Goal: Information Seeking & Learning: Compare options

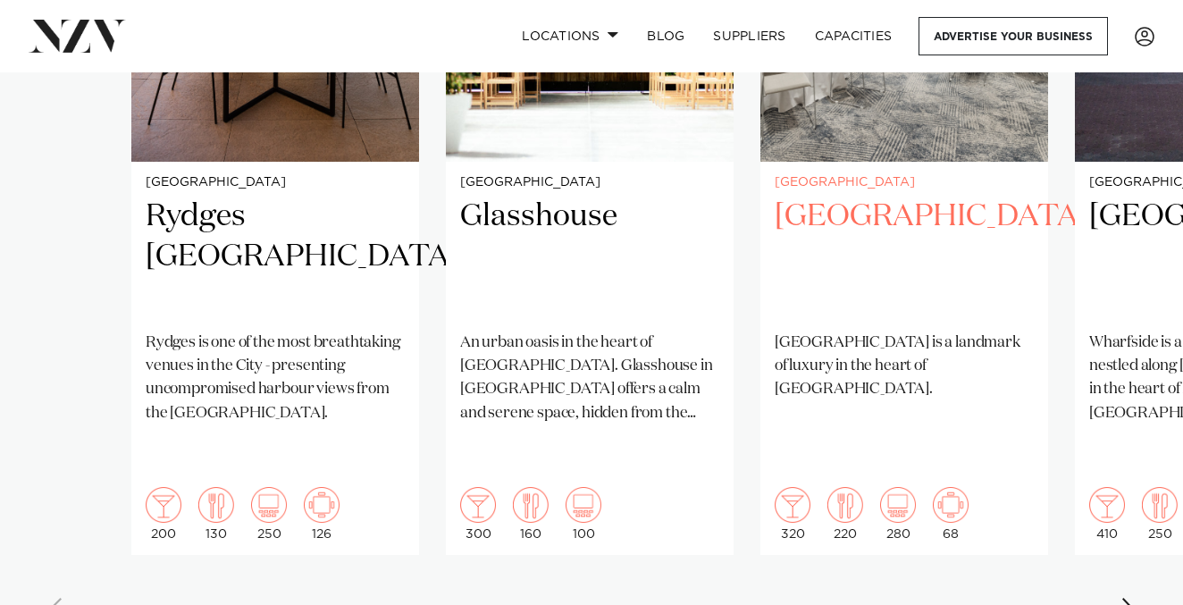
scroll to position [1461, 0]
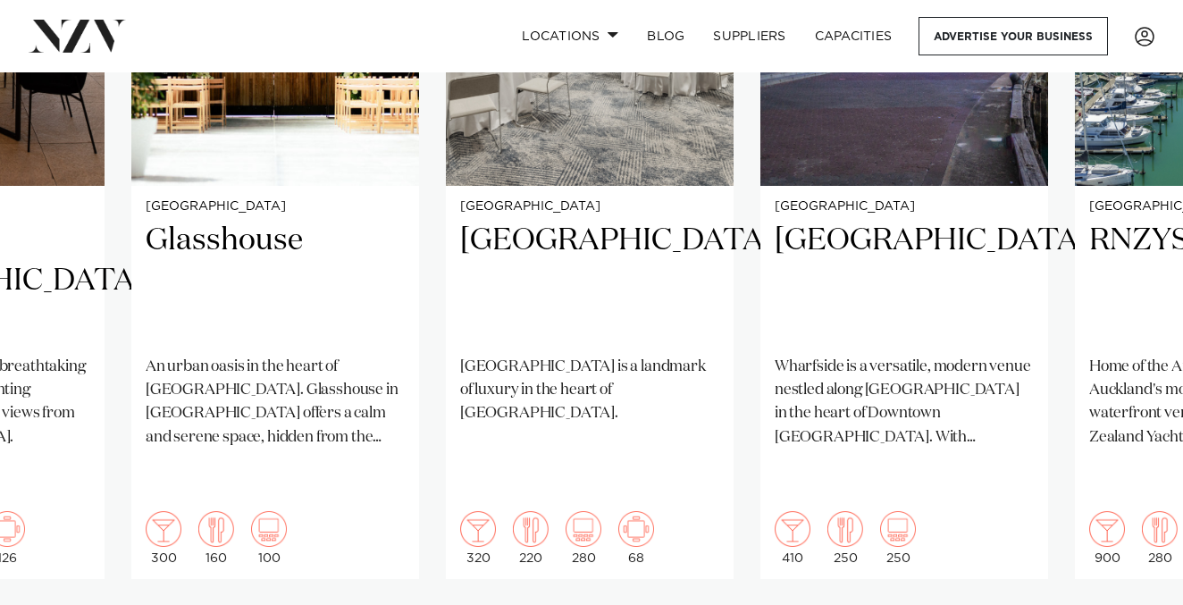
scroll to position [1472, 0]
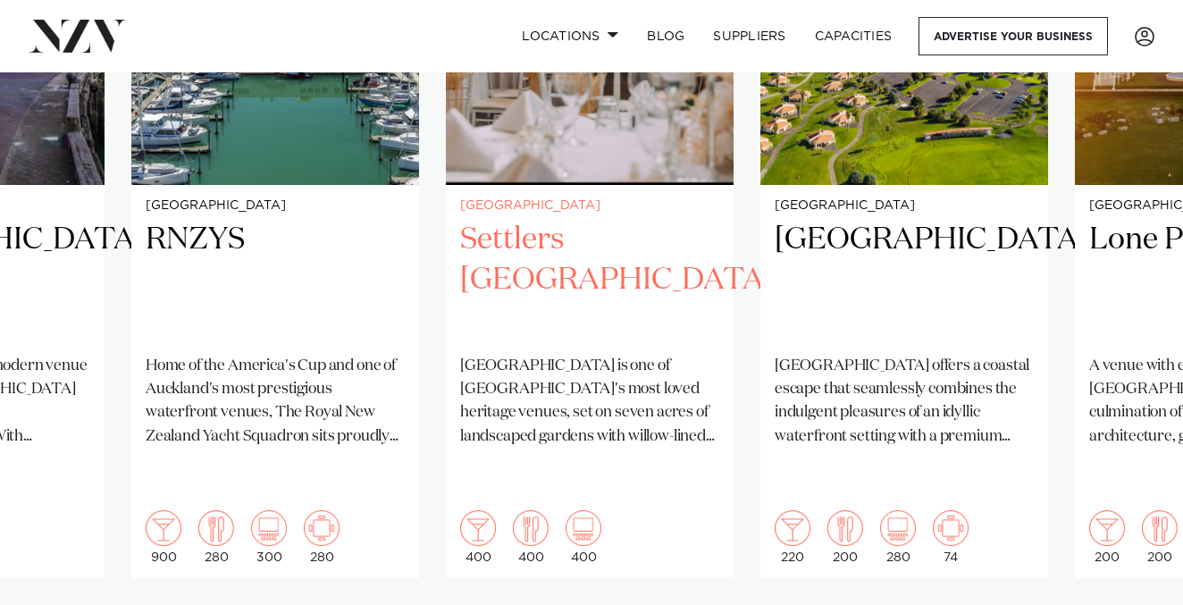
scroll to position [1460, 0]
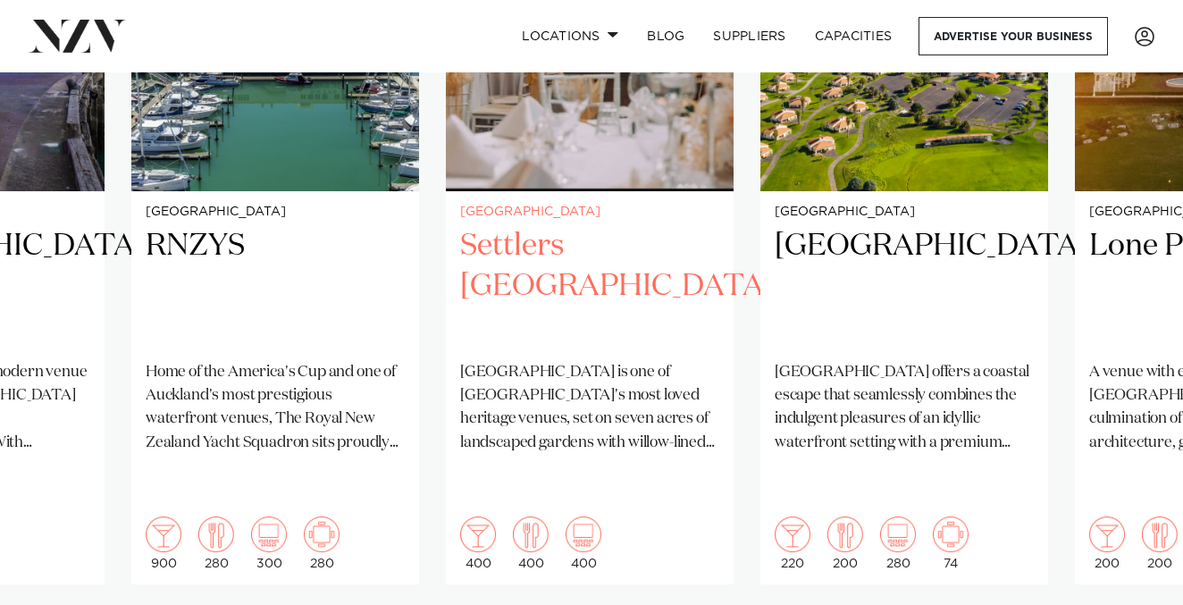
click at [512, 227] on h2 "Settlers Country Manor" at bounding box center [589, 286] width 259 height 121
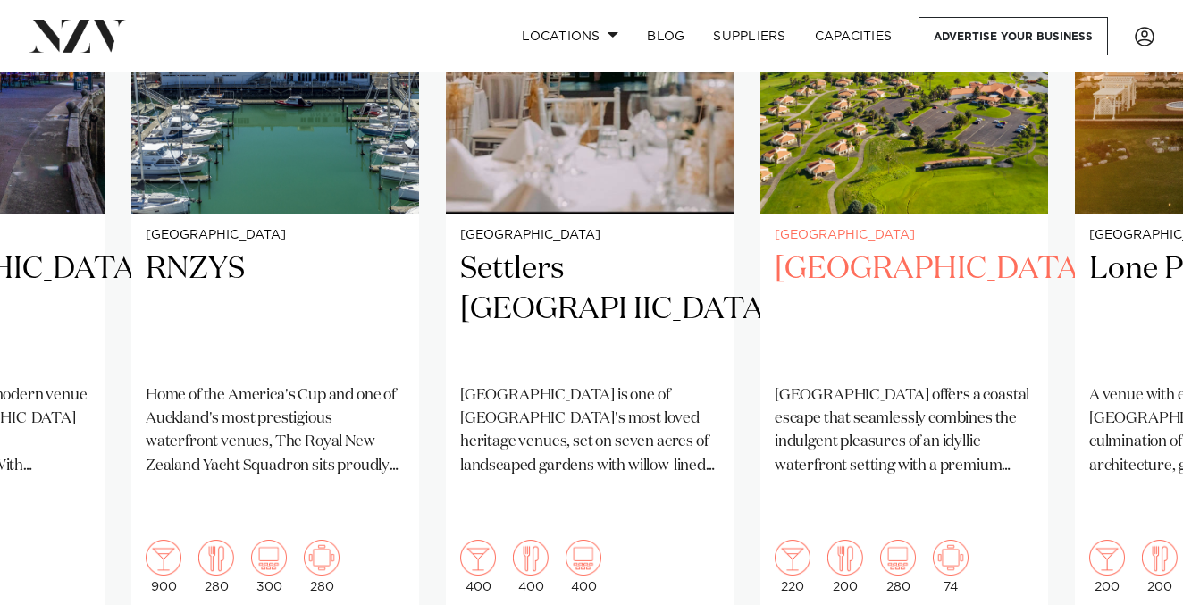
scroll to position [1495, 0]
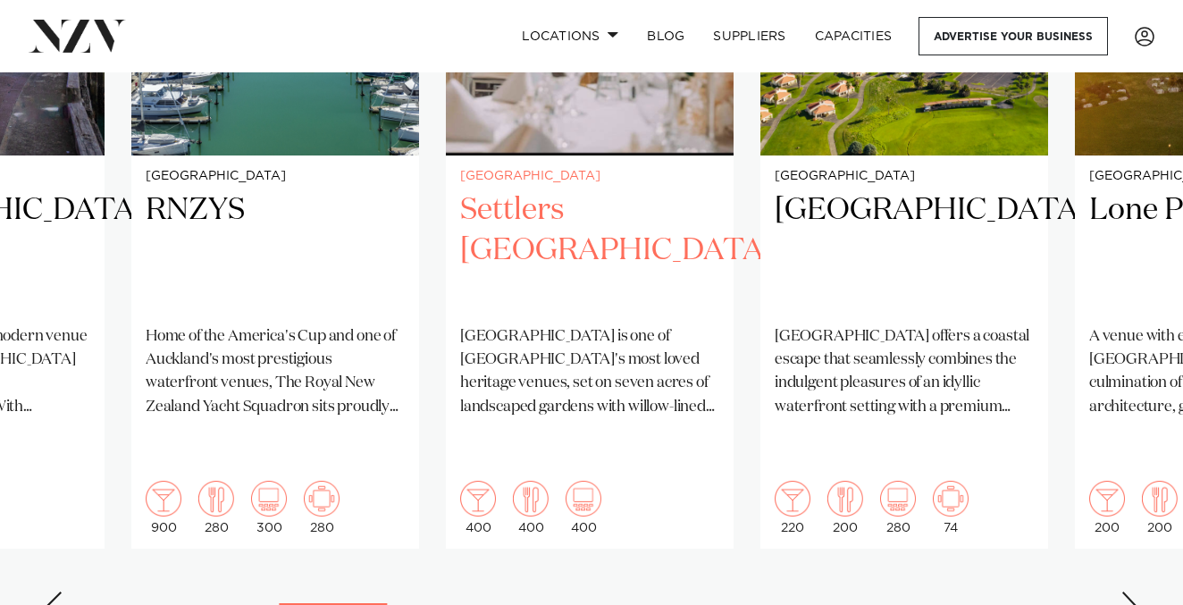
click at [585, 213] on h2 "Settlers Country Manor" at bounding box center [589, 250] width 259 height 121
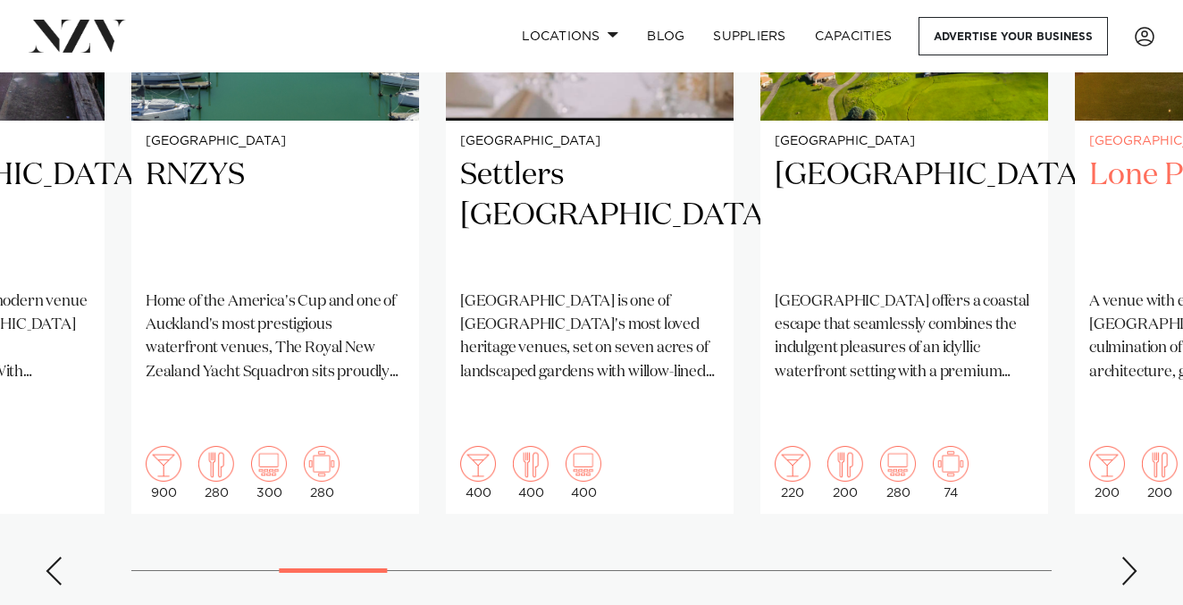
scroll to position [1531, 0]
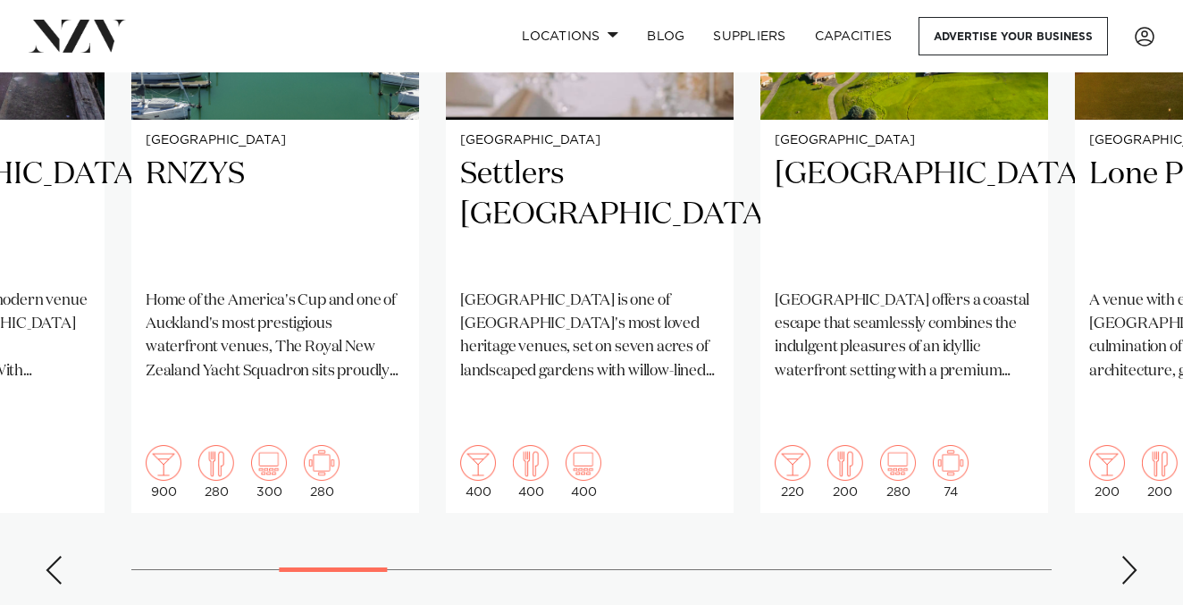
click at [1132, 556] on div "Next slide" at bounding box center [1130, 570] width 18 height 29
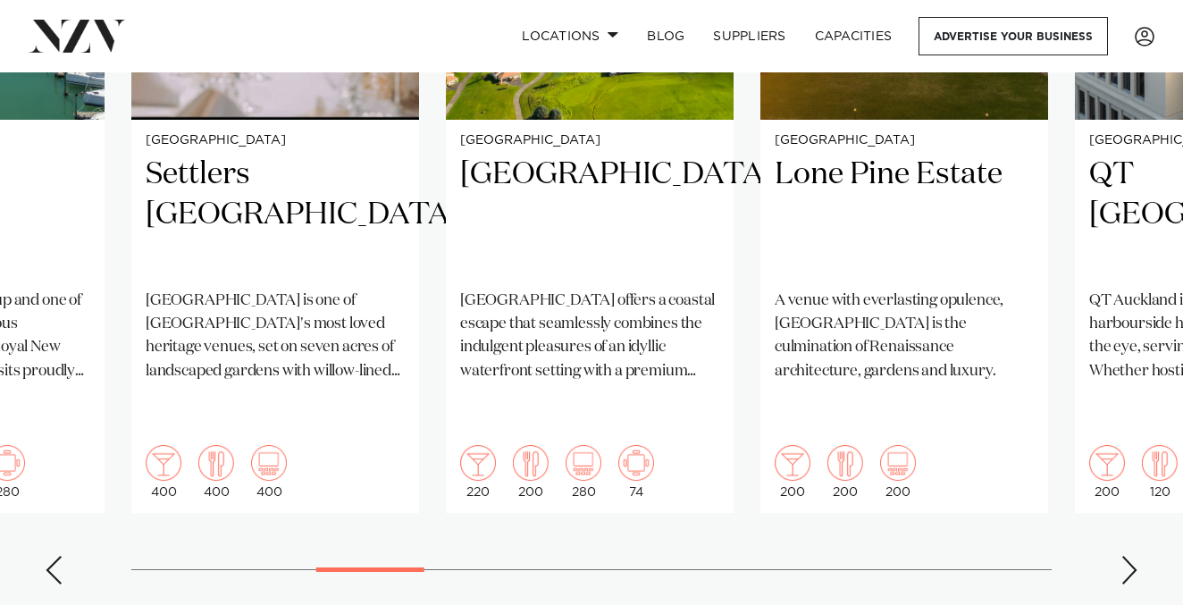
click at [1132, 556] on div "Next slide" at bounding box center [1130, 570] width 18 height 29
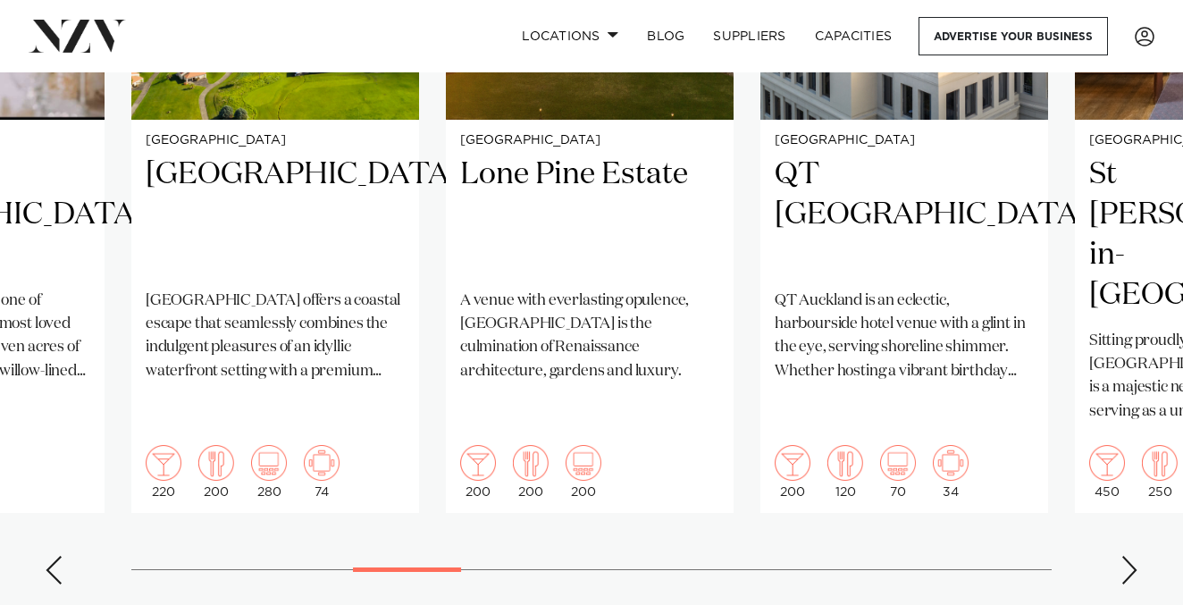
click at [1132, 556] on div "Next slide" at bounding box center [1130, 570] width 18 height 29
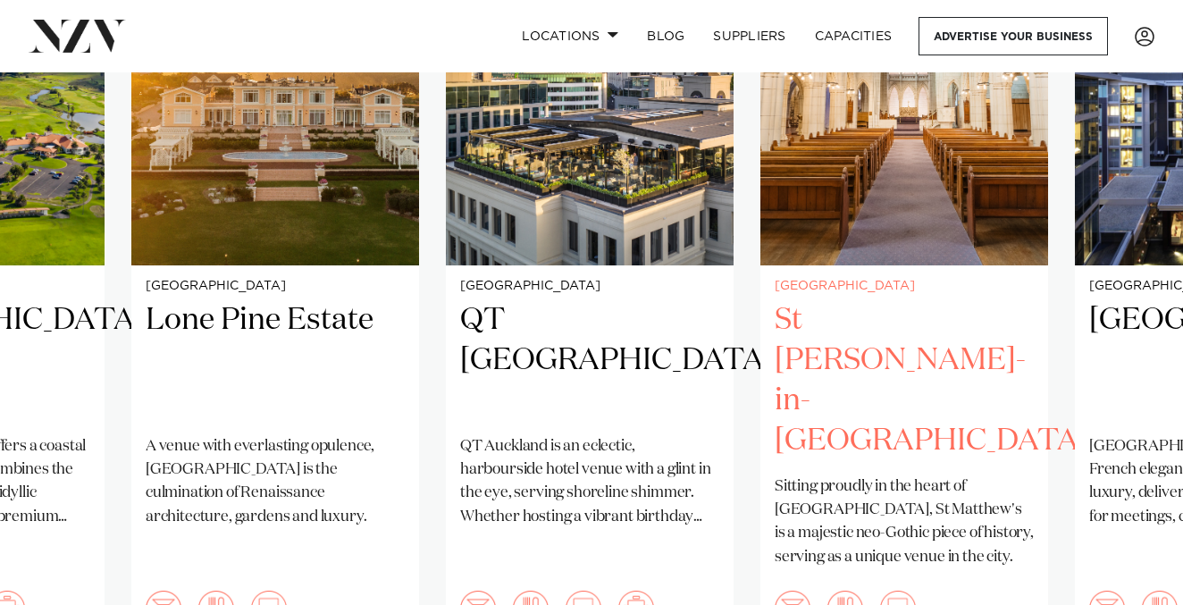
scroll to position [1393, 0]
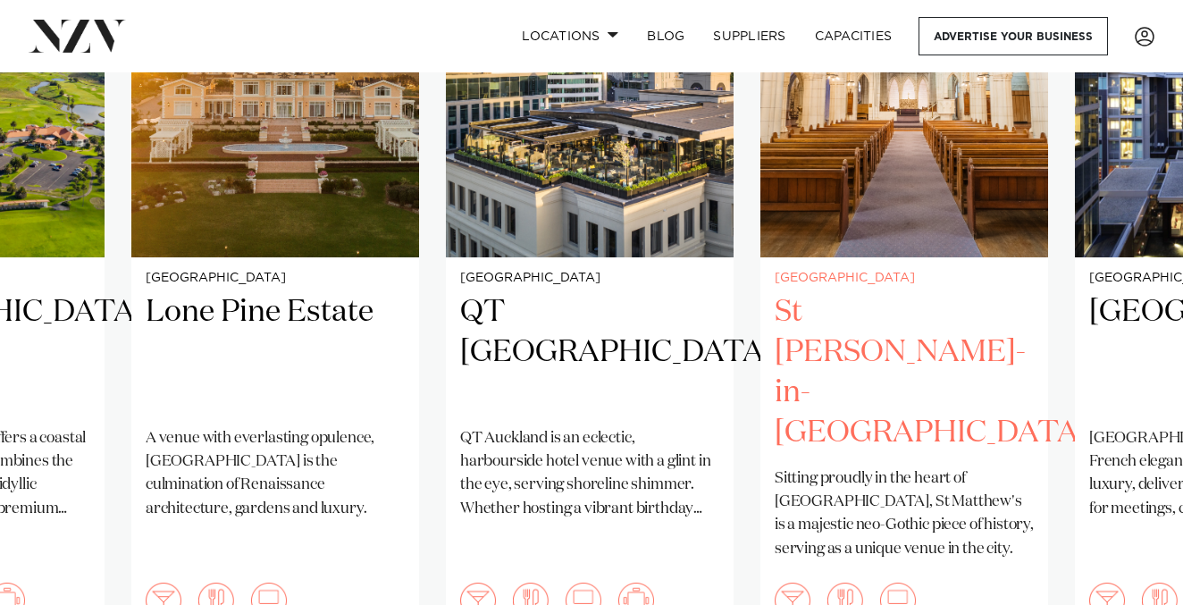
click at [883, 292] on h2 "St Matthew-in-the-City" at bounding box center [904, 372] width 259 height 161
click at [850, 261] on div "Auckland St Matthew-in-the-City Sitting proudly in the heart of Auckland, St Ma…" at bounding box center [905, 453] width 288 height 393
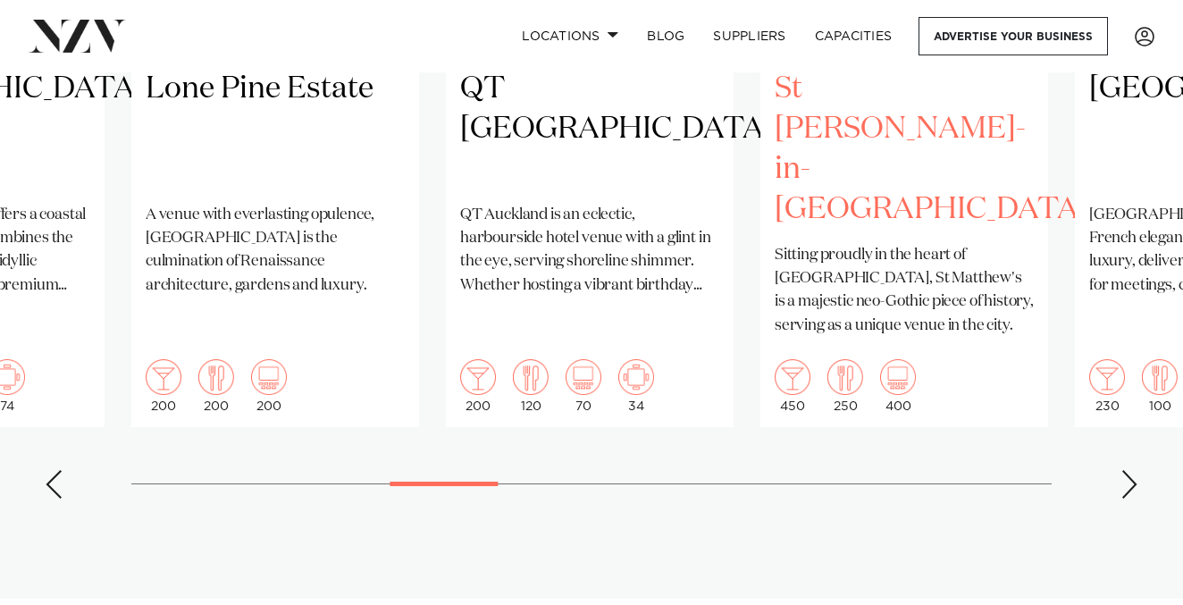
scroll to position [1625, 0]
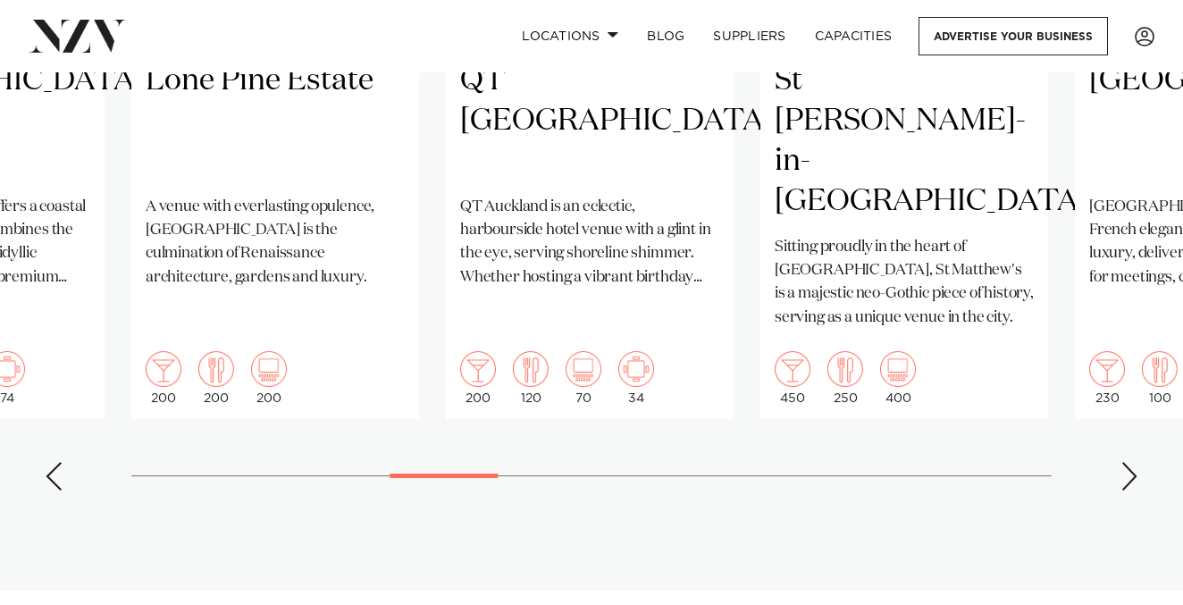
click at [1131, 462] on div "Next slide" at bounding box center [1130, 476] width 18 height 29
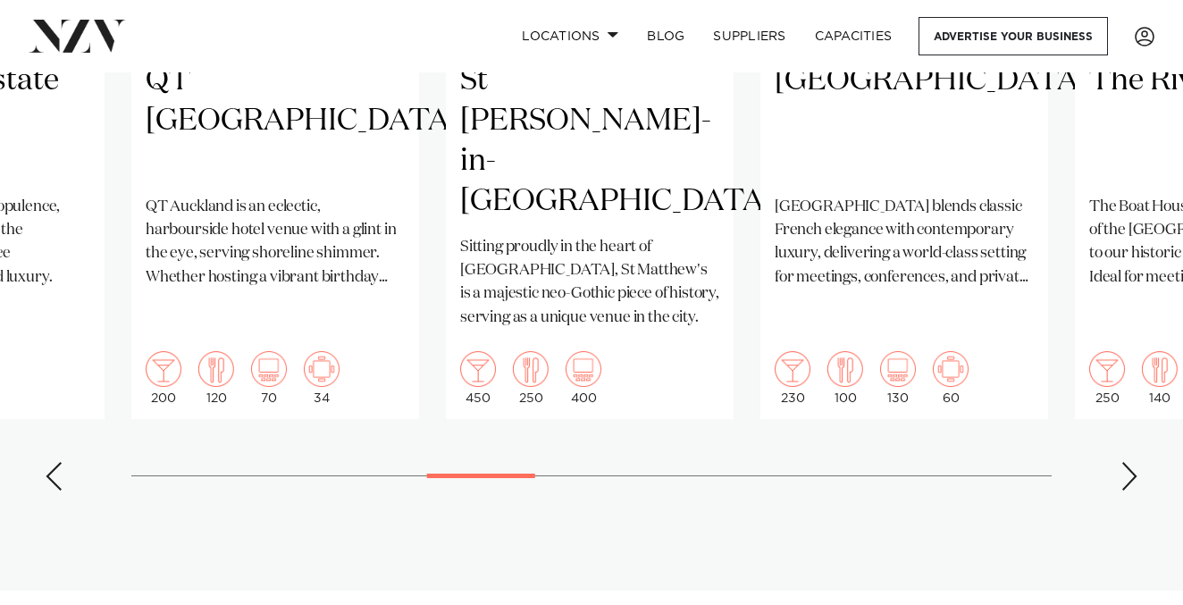
click at [1131, 462] on div "Next slide" at bounding box center [1130, 476] width 18 height 29
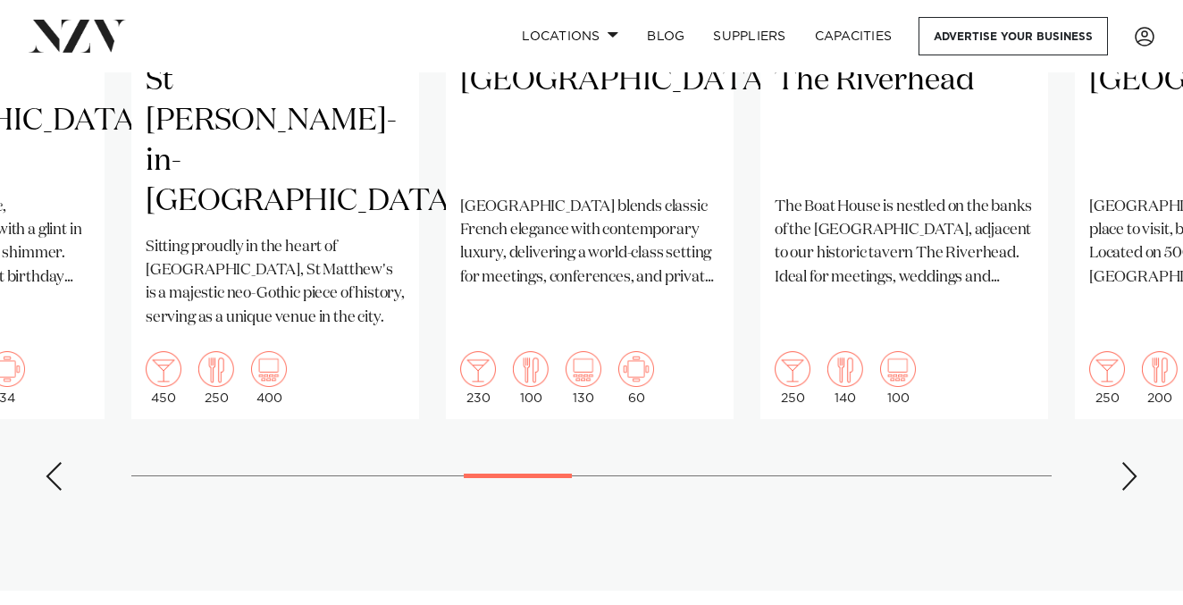
click at [1131, 462] on div "Next slide" at bounding box center [1130, 476] width 18 height 29
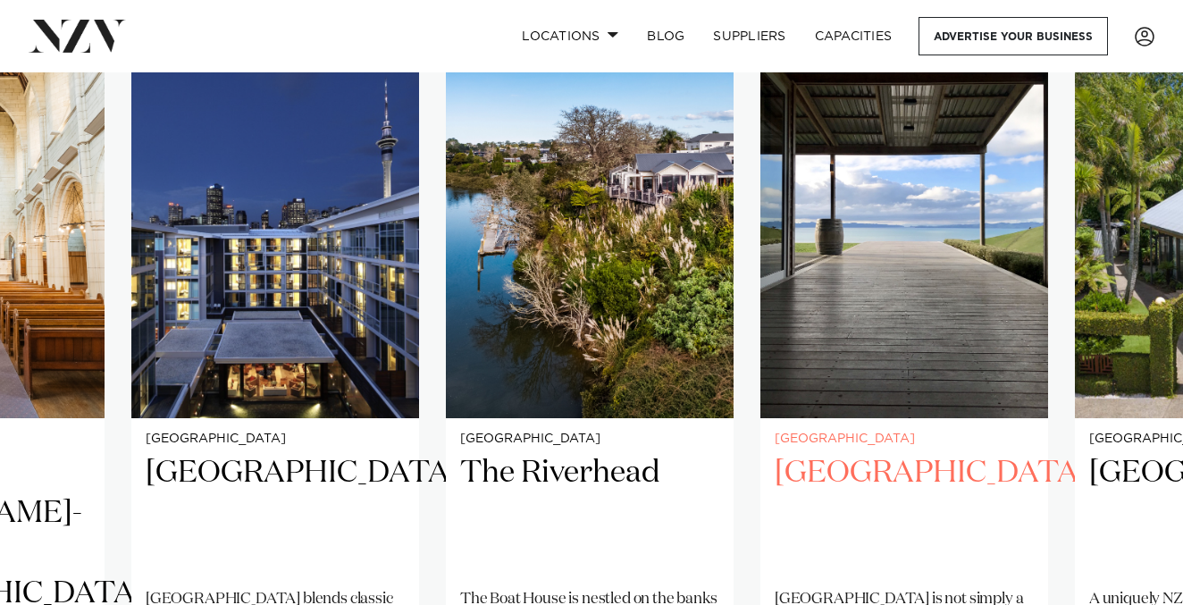
scroll to position [1233, 0]
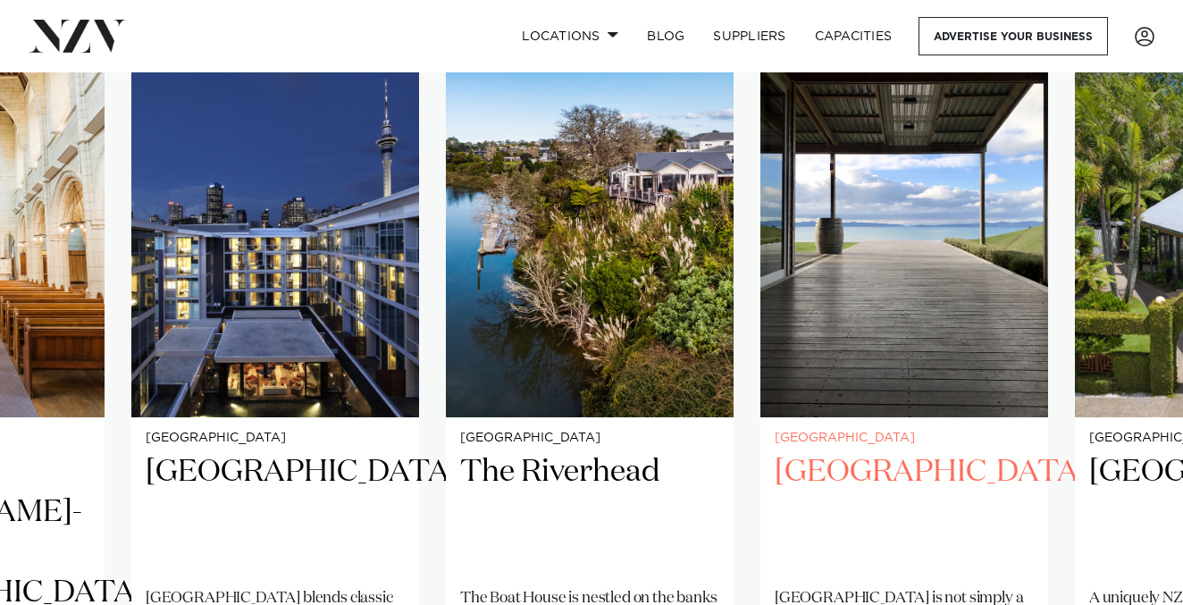
click at [852, 459] on h2 "Kauri Bay" at bounding box center [904, 512] width 259 height 121
click at [939, 324] on img "13 / 25" at bounding box center [905, 224] width 288 height 386
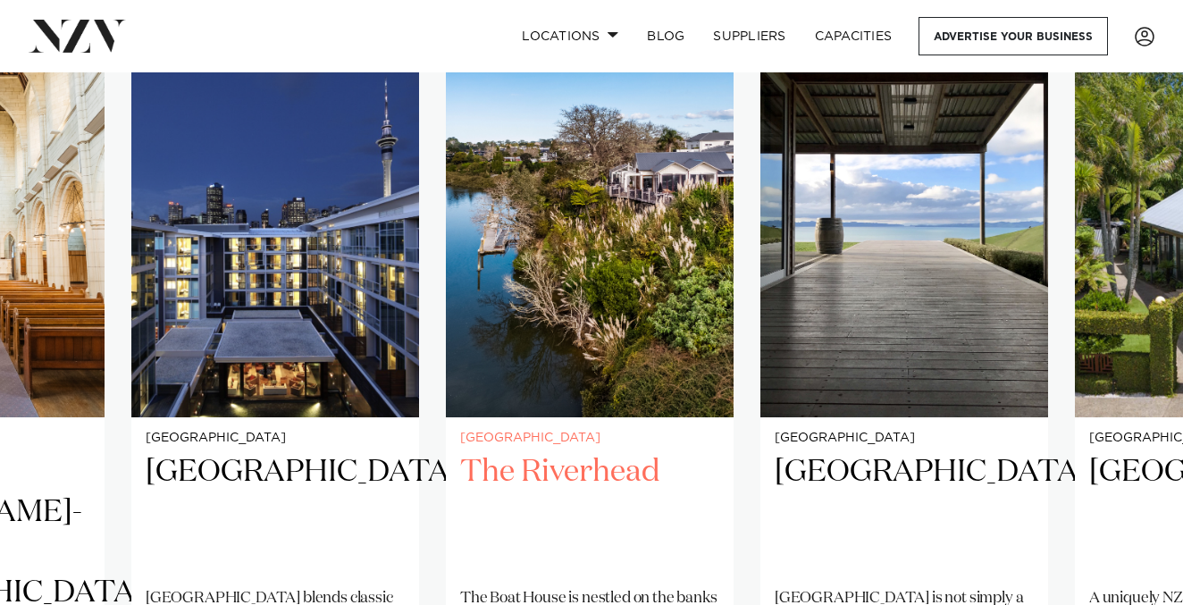
click at [548, 452] on h2 "The Riverhead" at bounding box center [589, 512] width 259 height 121
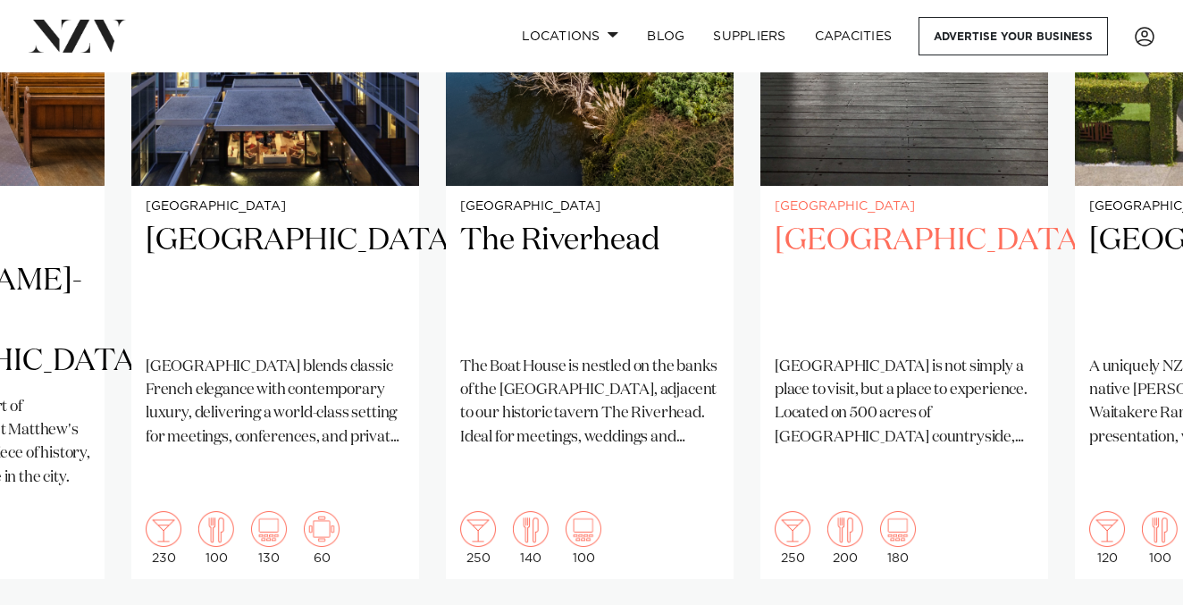
scroll to position [1471, 0]
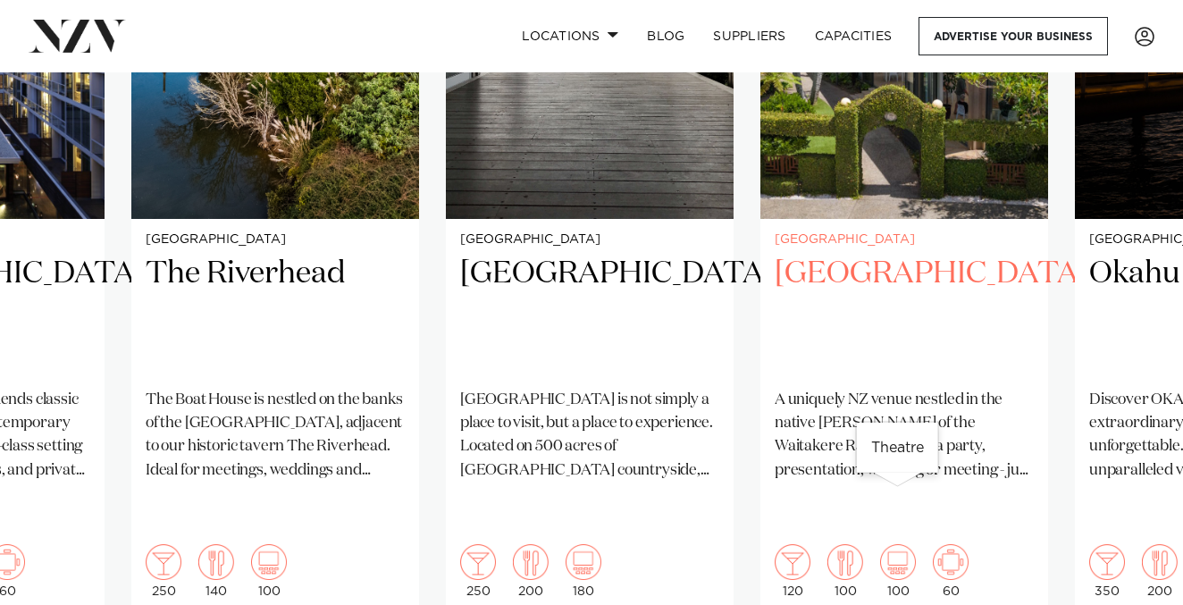
scroll to position [1444, 0]
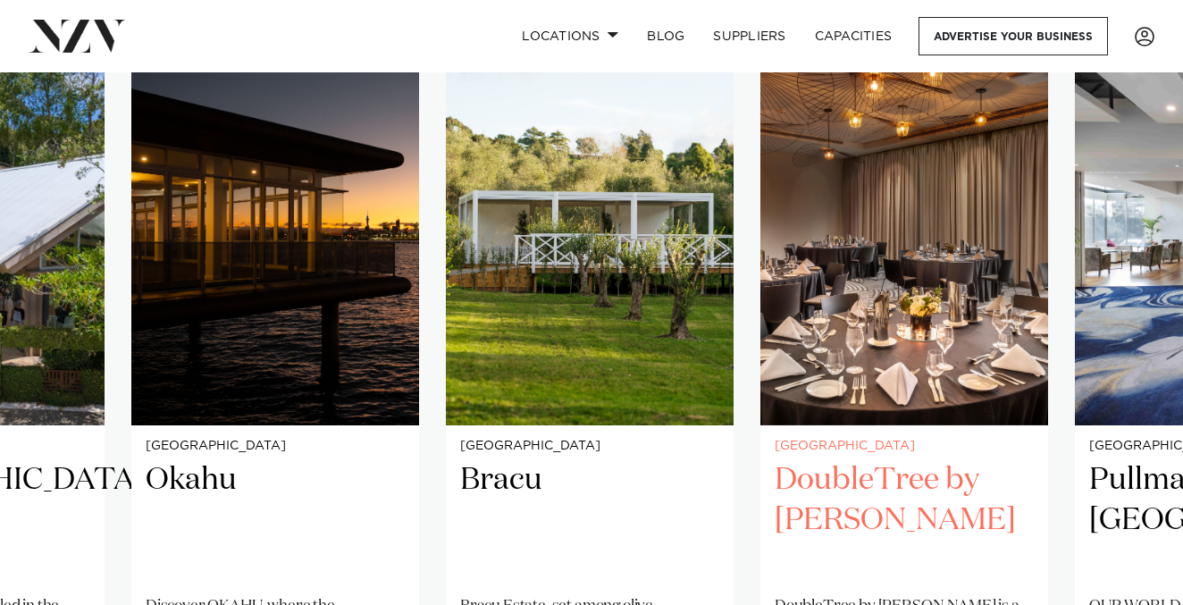
scroll to position [1227, 0]
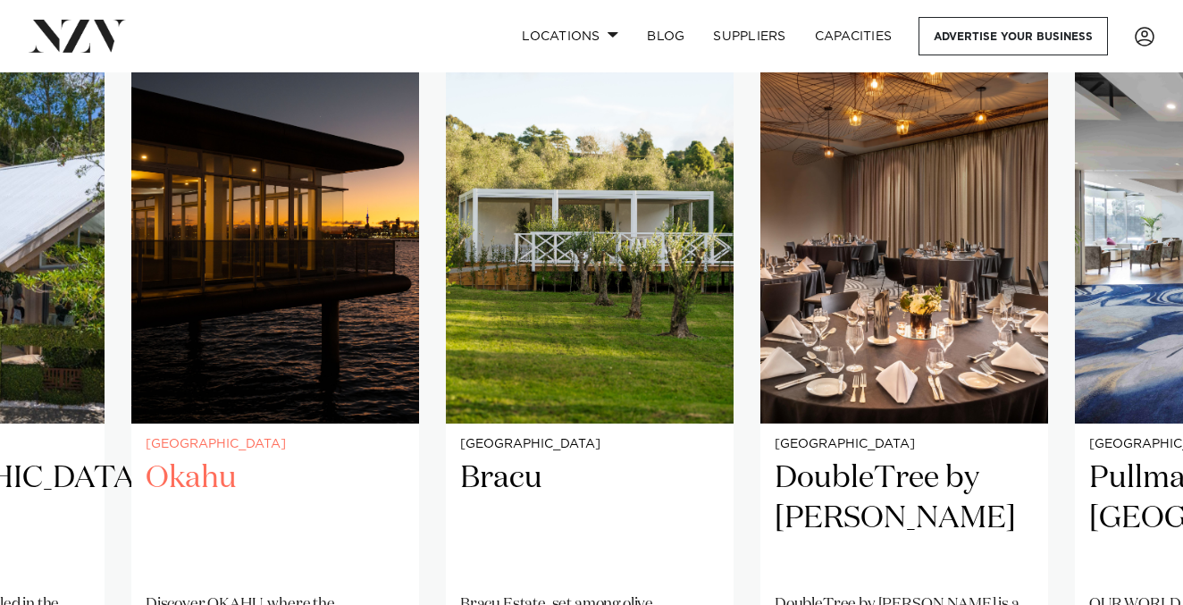
click at [201, 461] on h2 "Okahu" at bounding box center [275, 519] width 259 height 121
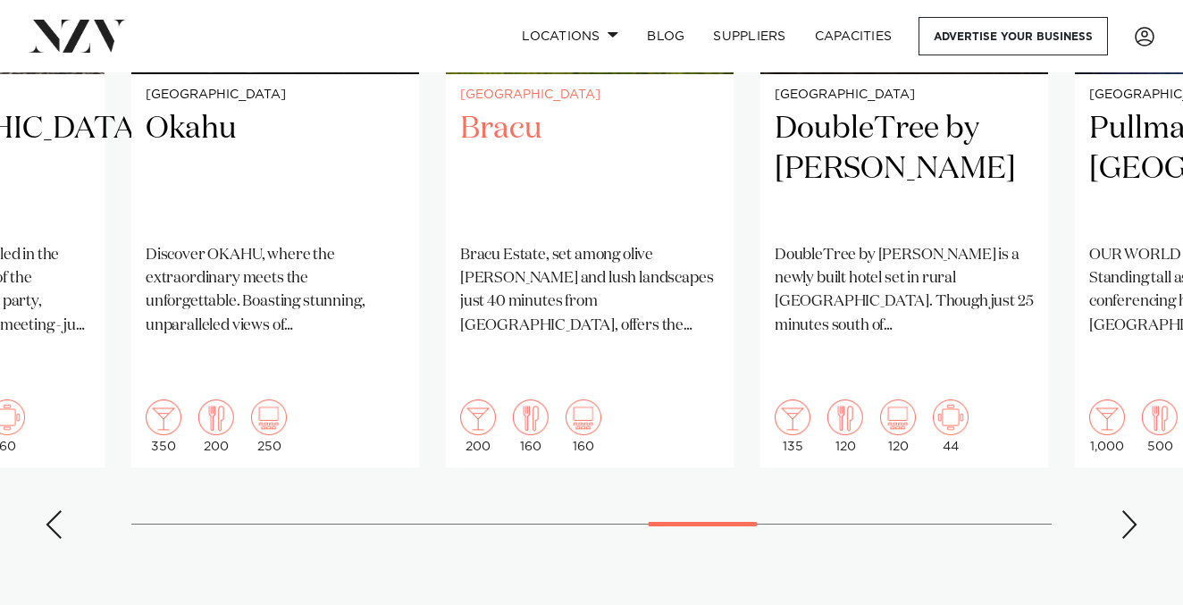
scroll to position [1578, 0]
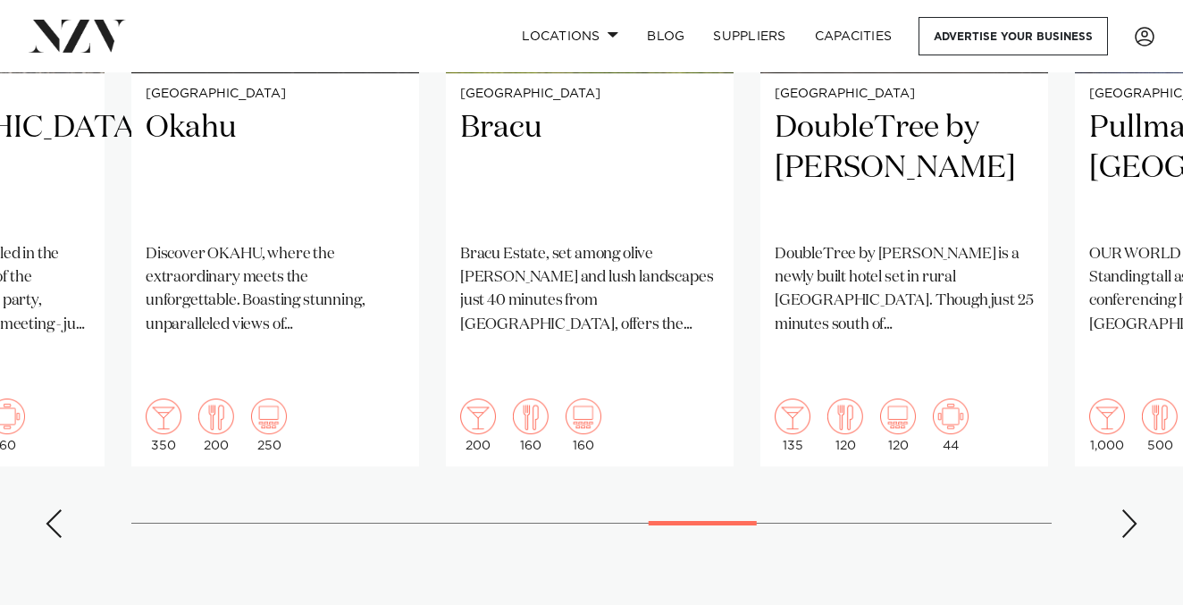
click at [1124, 509] on div "Next slide" at bounding box center [1130, 523] width 18 height 29
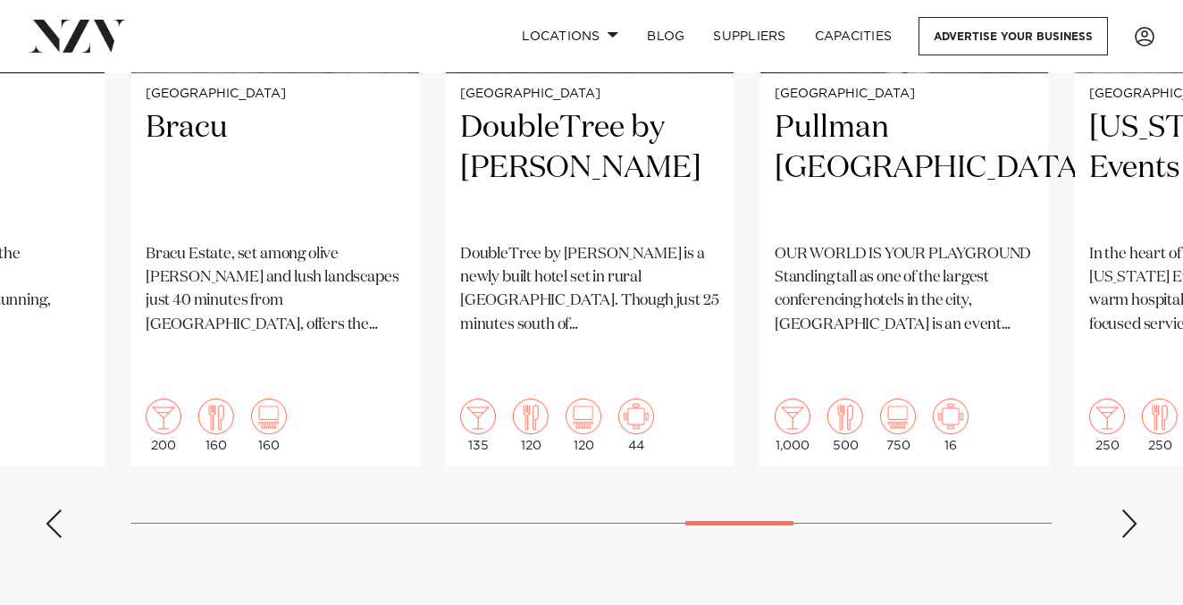
click at [1124, 509] on div "Next slide" at bounding box center [1130, 523] width 18 height 29
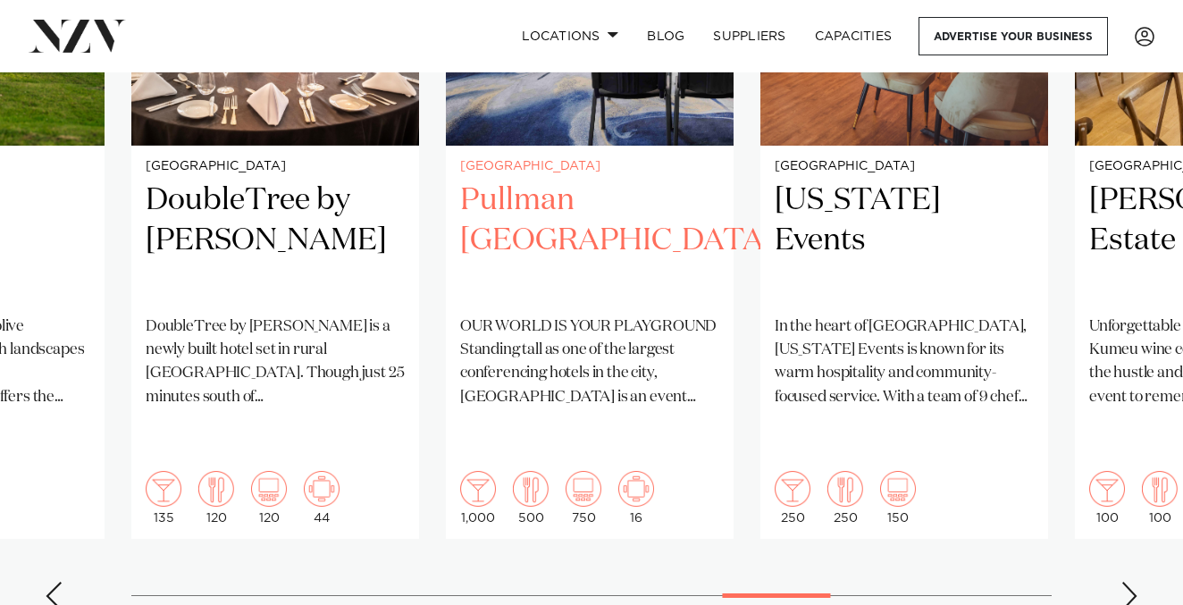
scroll to position [1511, 0]
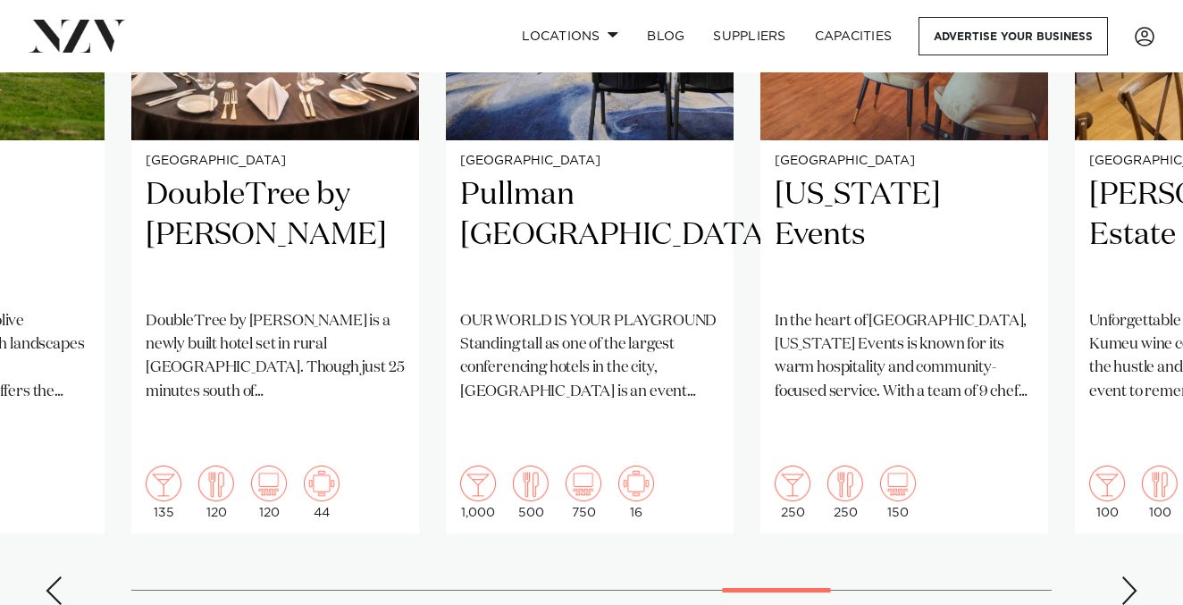
click at [1132, 577] on div "Next slide" at bounding box center [1130, 591] width 18 height 29
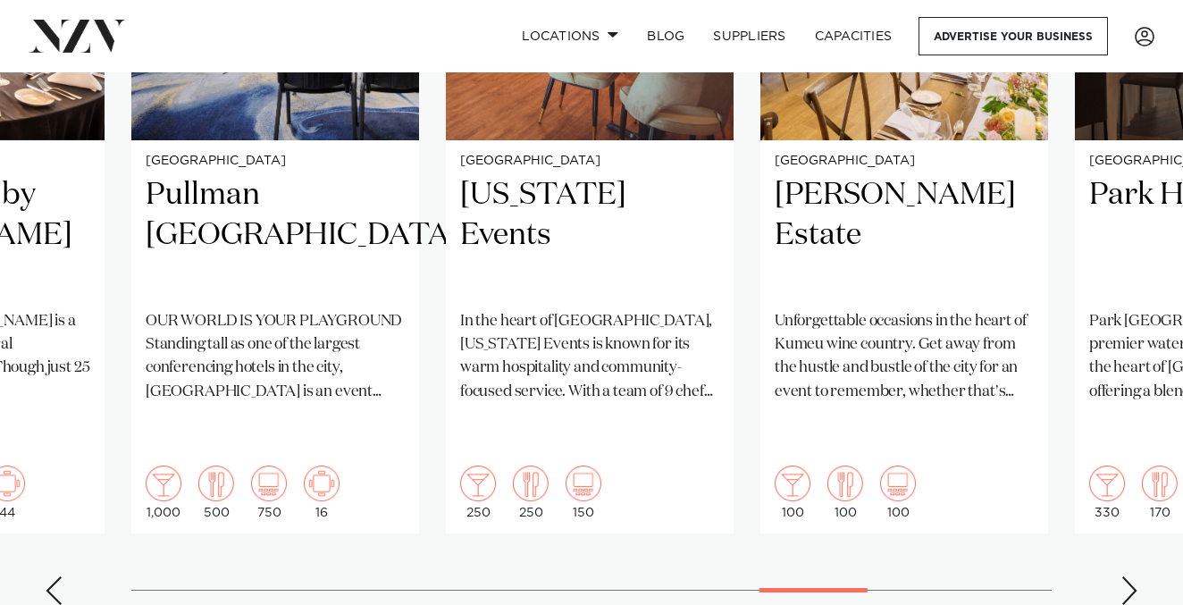
click at [1132, 577] on div "Next slide" at bounding box center [1130, 591] width 18 height 29
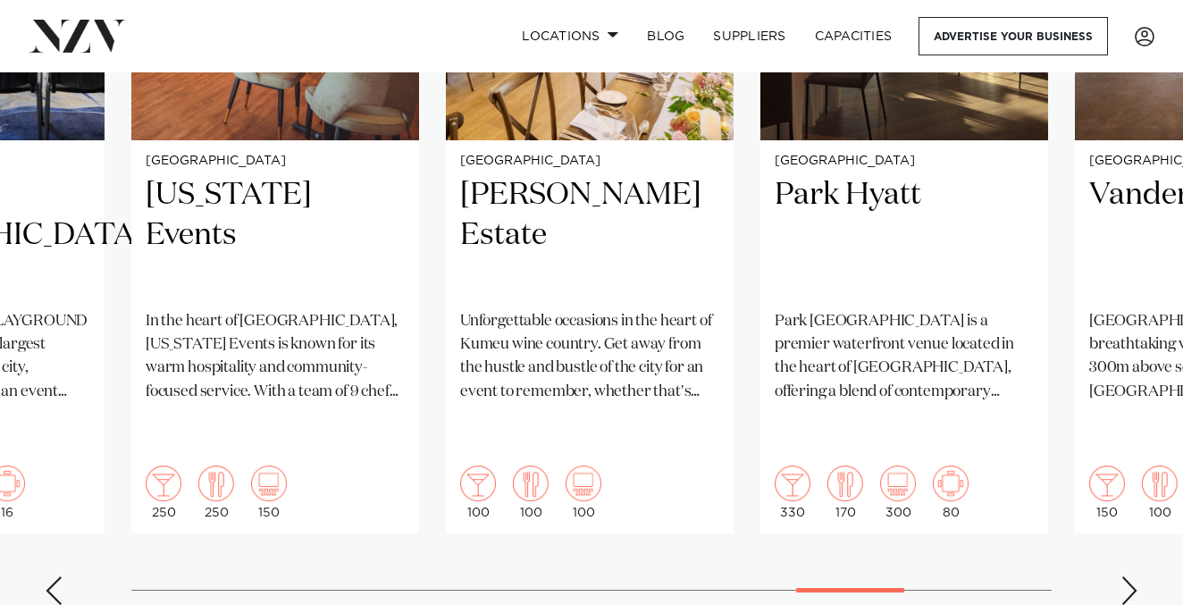
click at [1132, 577] on div "Next slide" at bounding box center [1130, 591] width 18 height 29
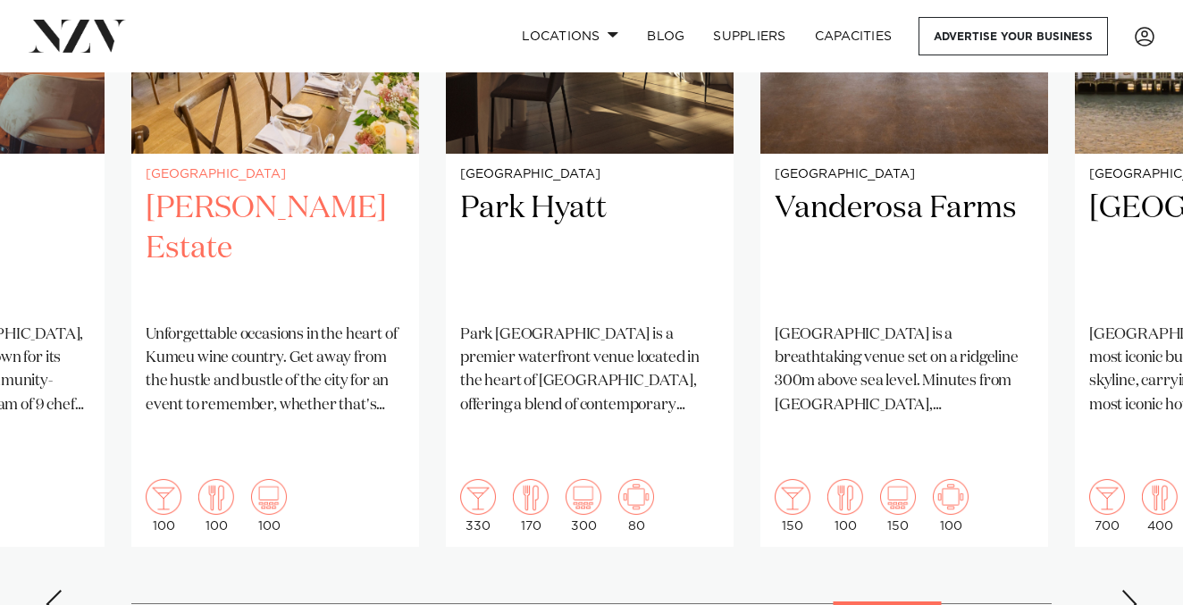
scroll to position [1499, 0]
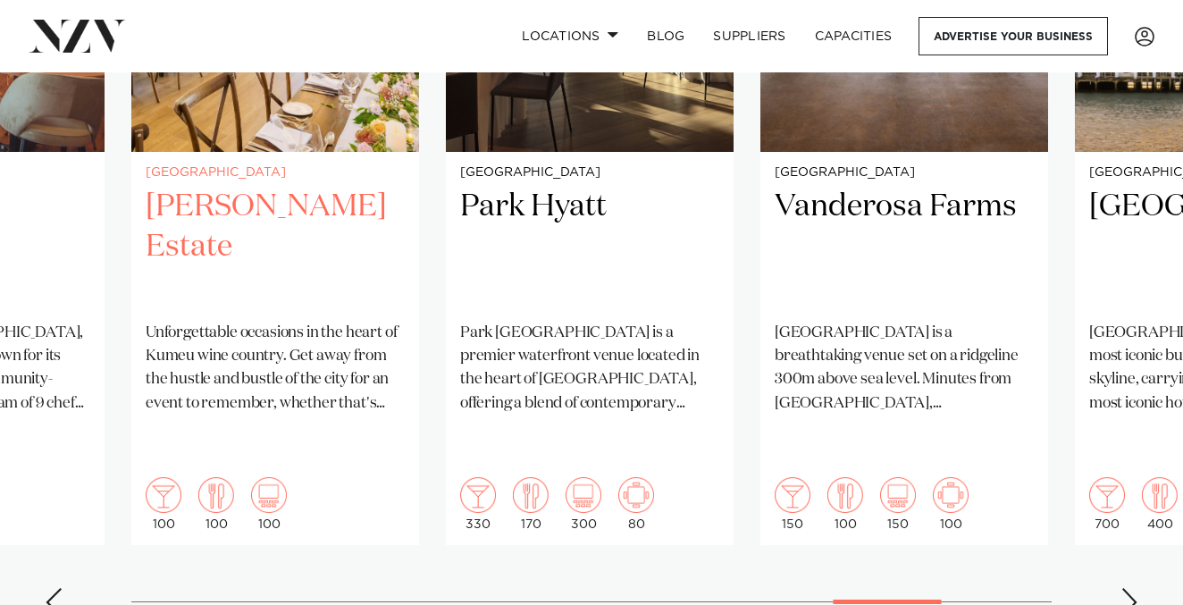
click at [262, 187] on h2 "Abel Estate" at bounding box center [275, 247] width 259 height 121
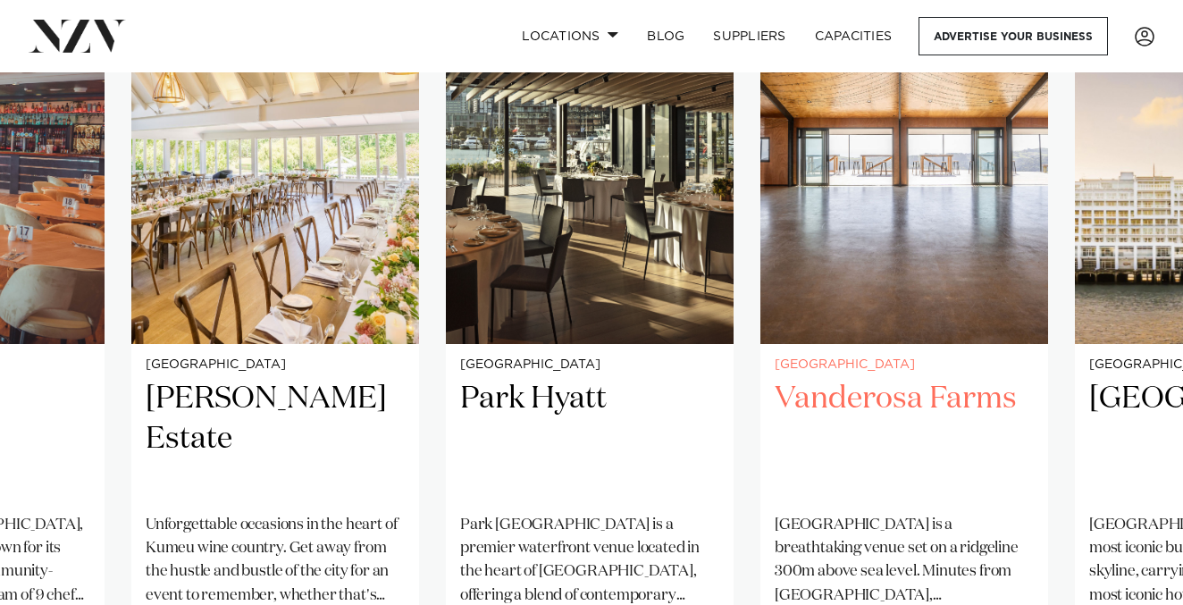
scroll to position [1296, 0]
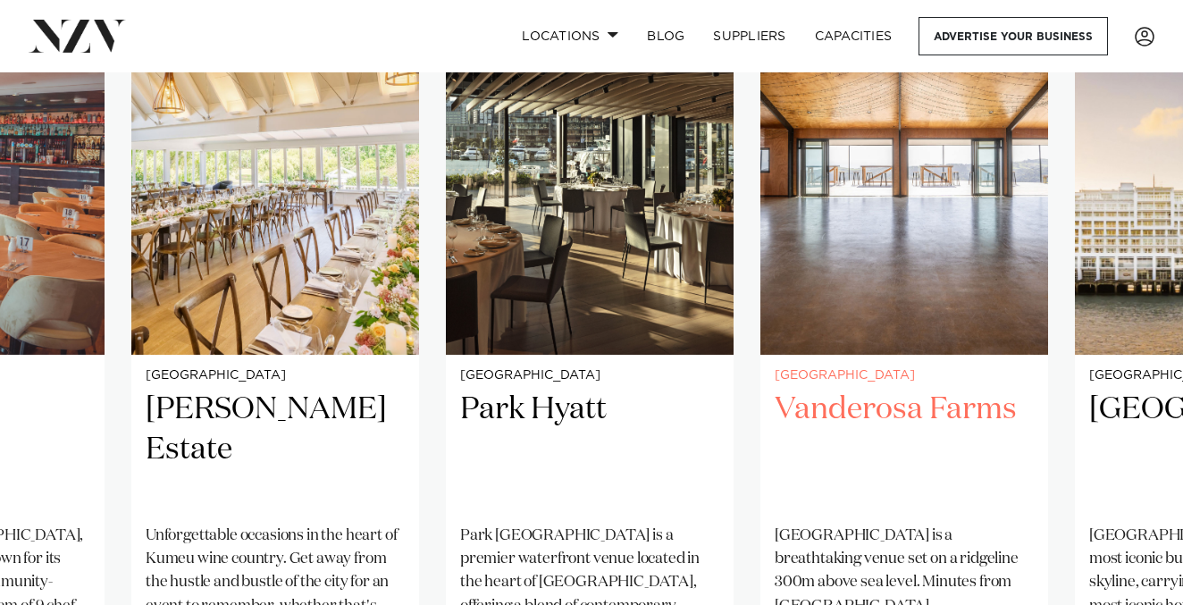
click at [916, 390] on h2 "Vanderosa Farms" at bounding box center [904, 450] width 259 height 121
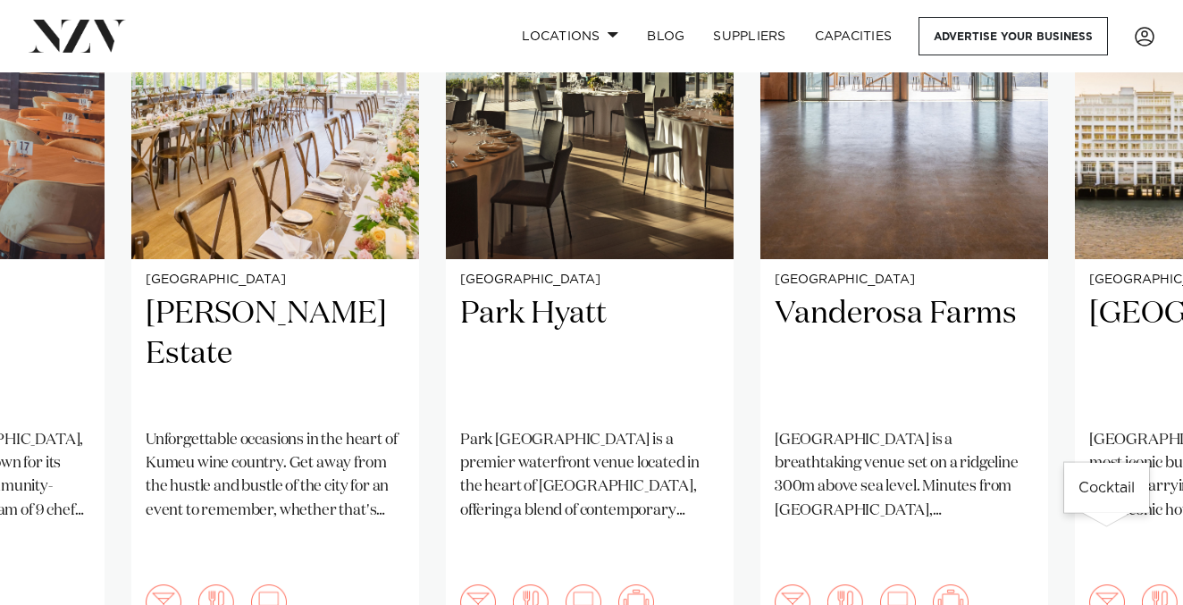
scroll to position [1474, 0]
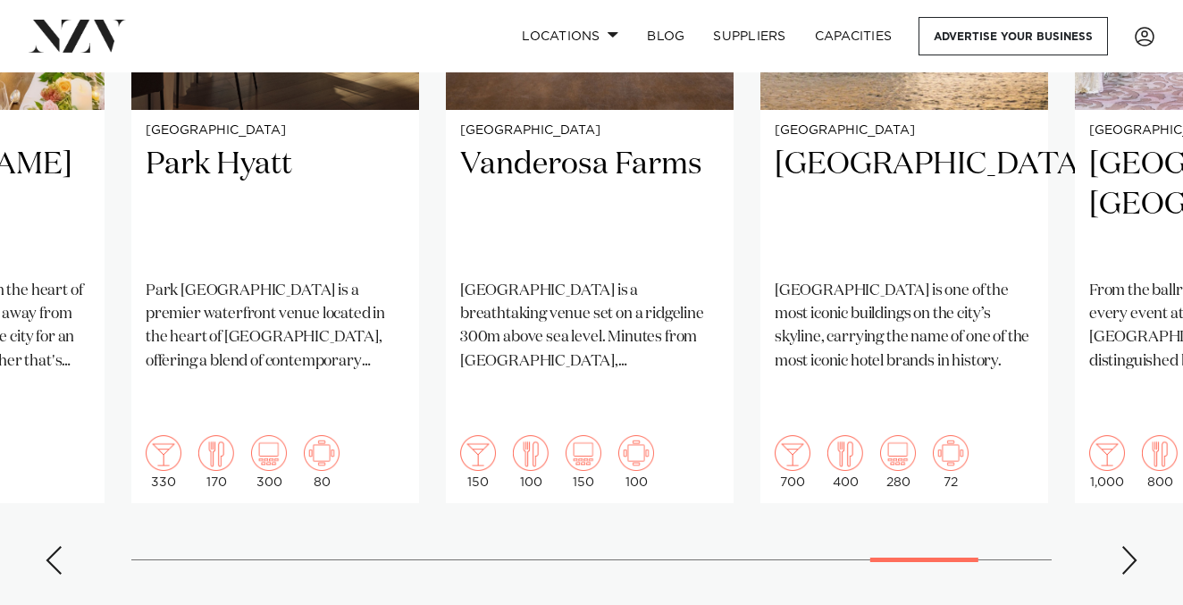
scroll to position [1546, 0]
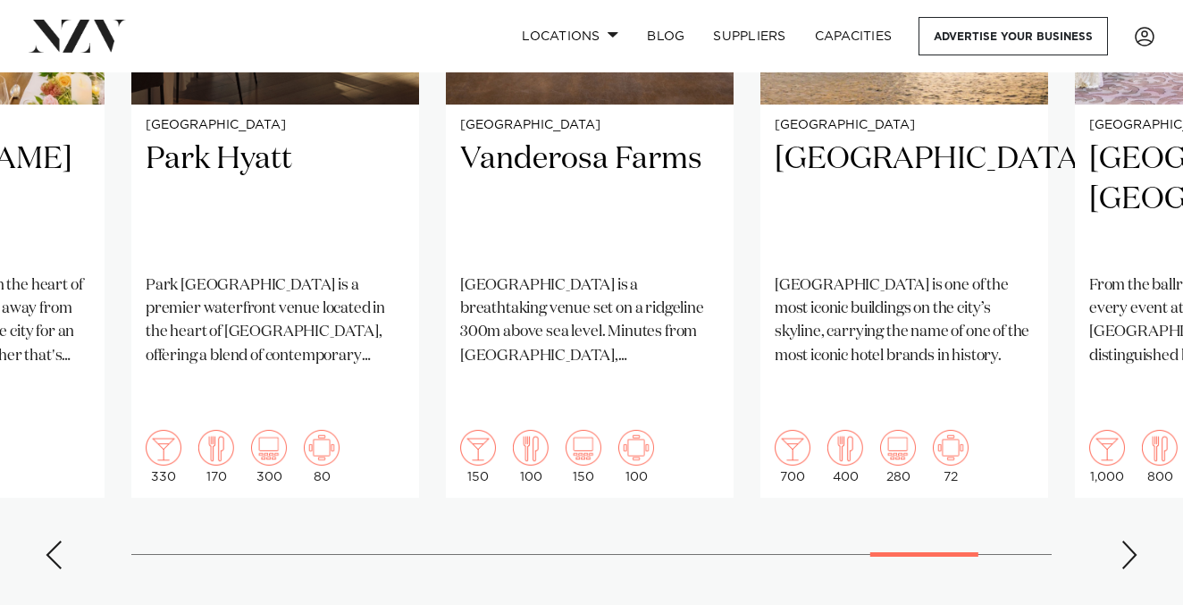
click at [1133, 541] on div "Next slide" at bounding box center [1130, 555] width 18 height 29
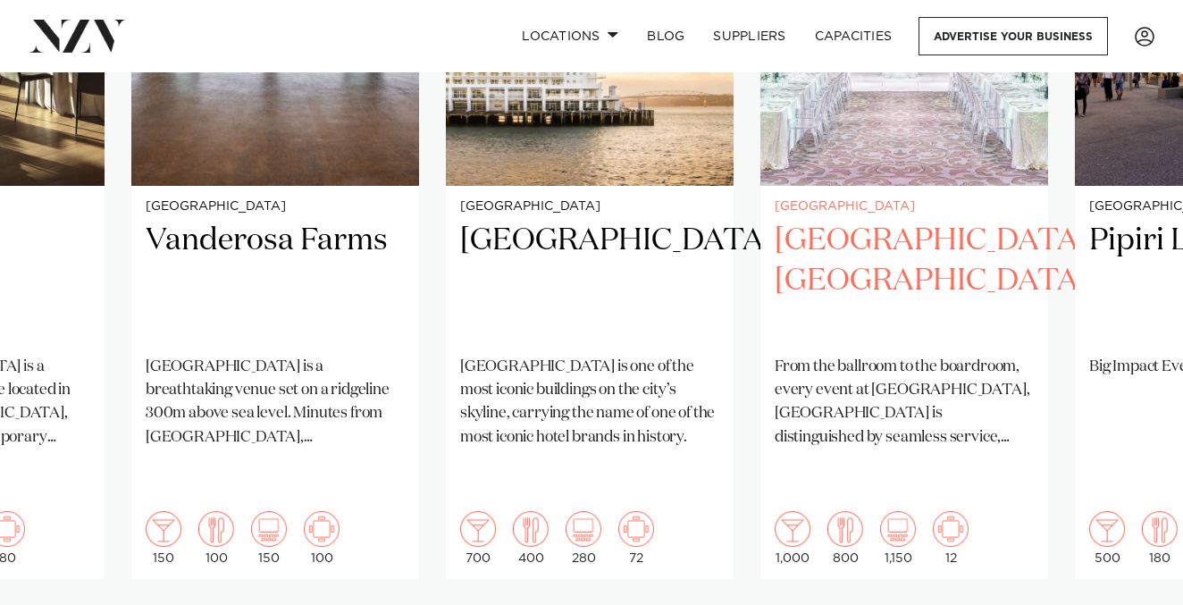
scroll to position [1500, 0]
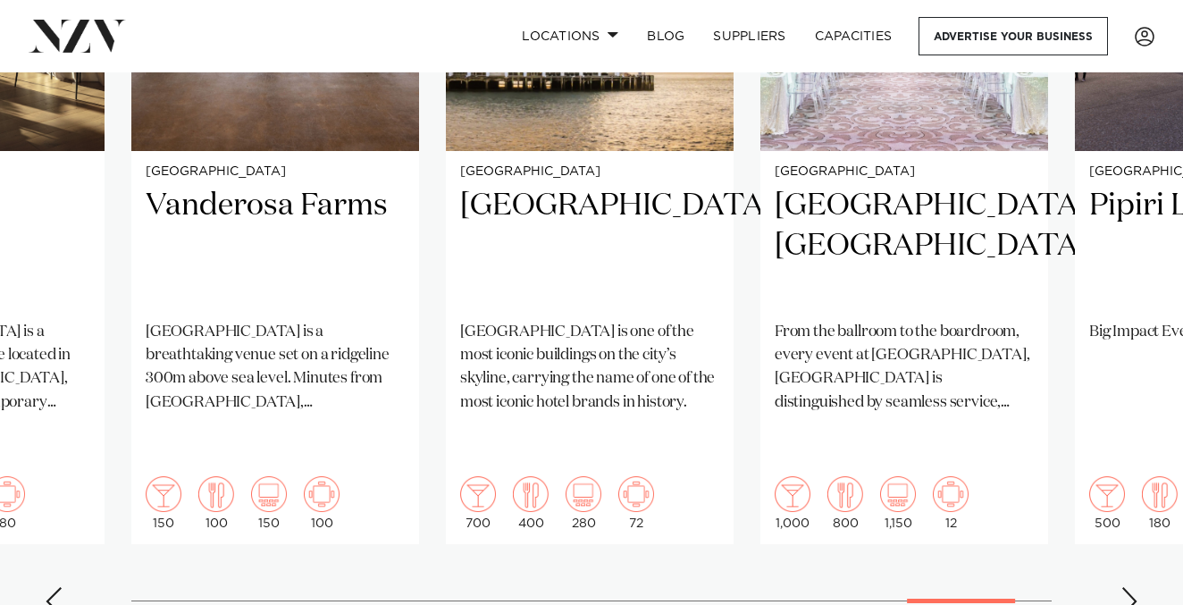
click at [1131, 587] on div "Next slide" at bounding box center [1130, 601] width 18 height 29
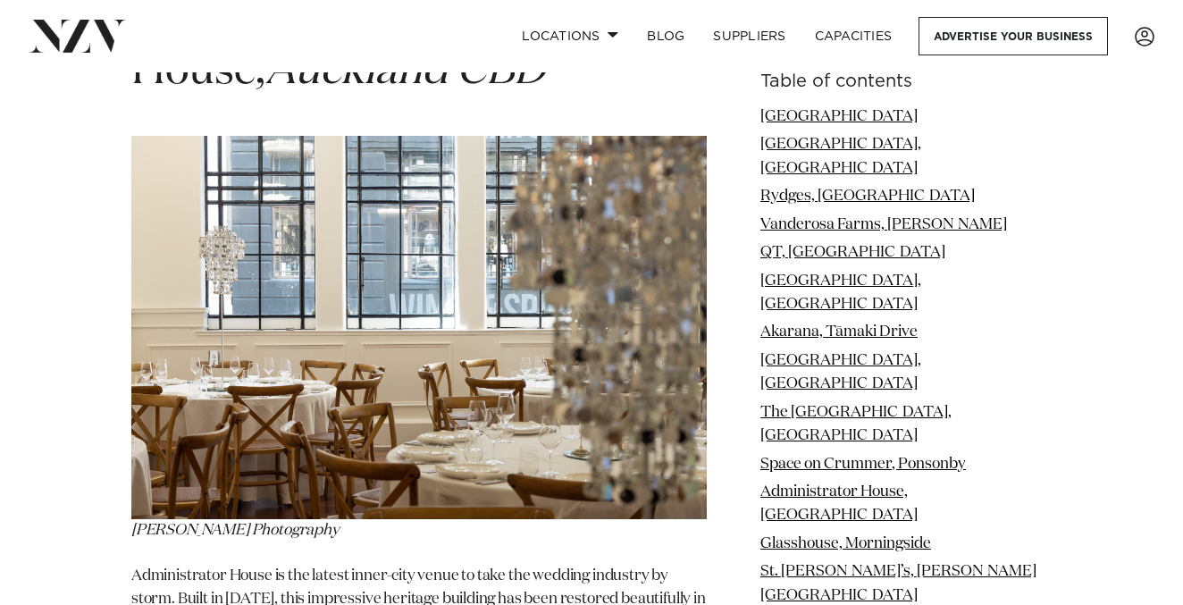
scroll to position [9365, 0]
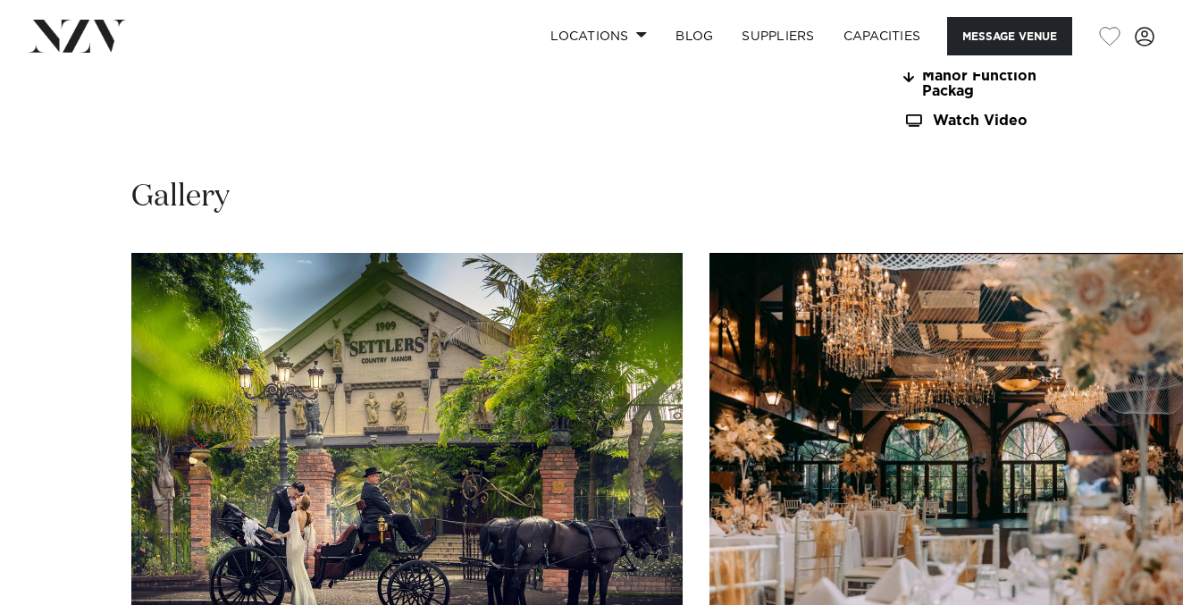
scroll to position [1702, 0]
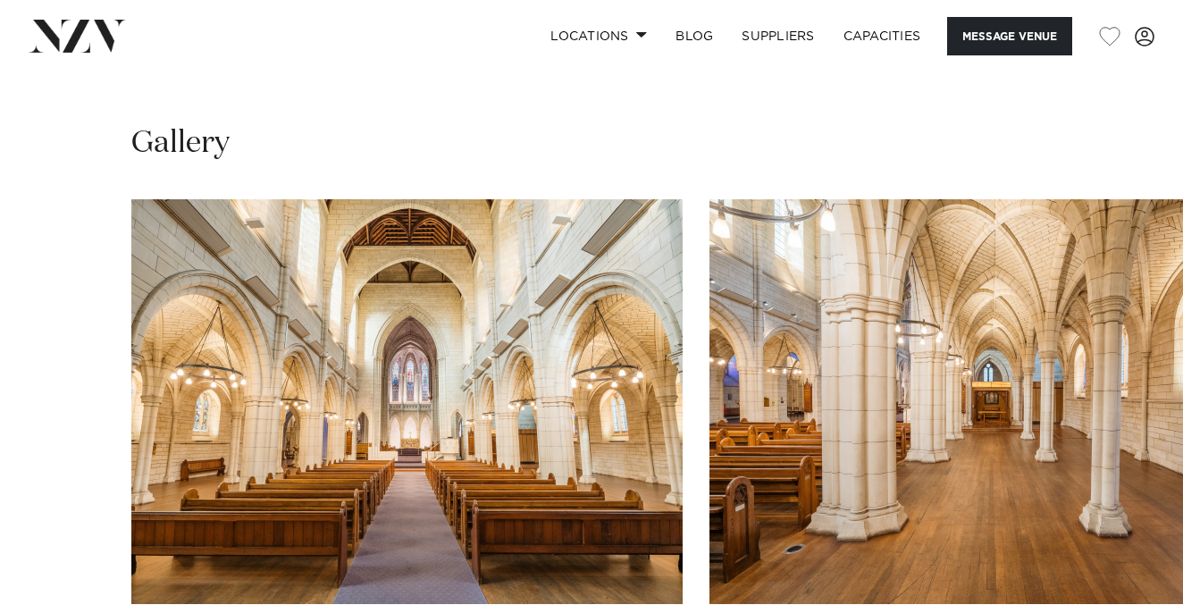
scroll to position [1647, 0]
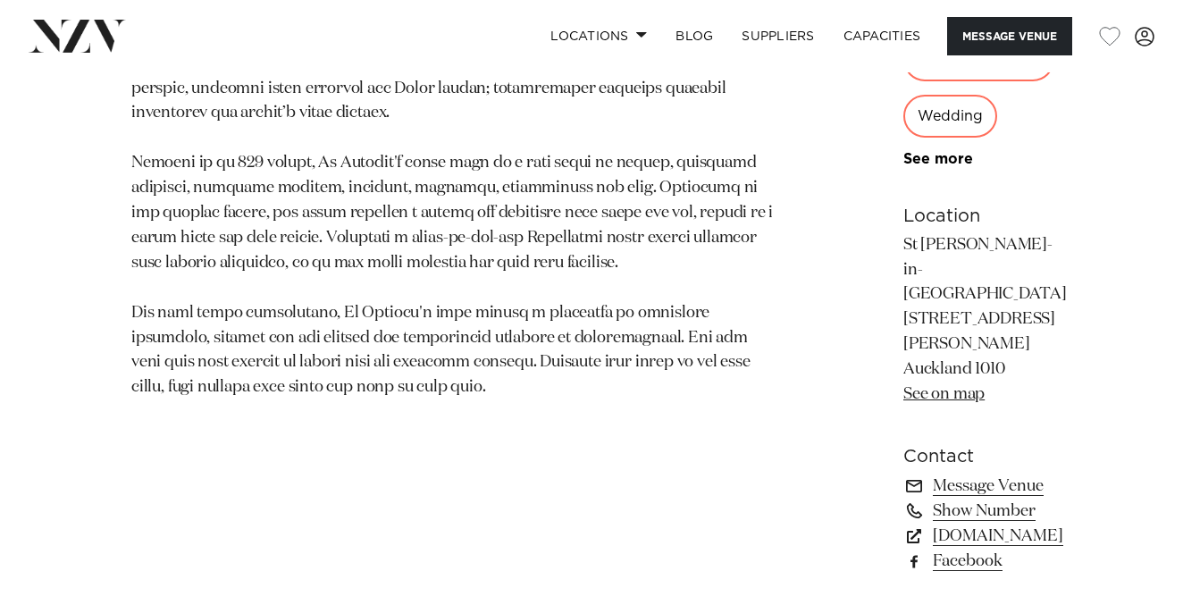
scroll to position [1063, 0]
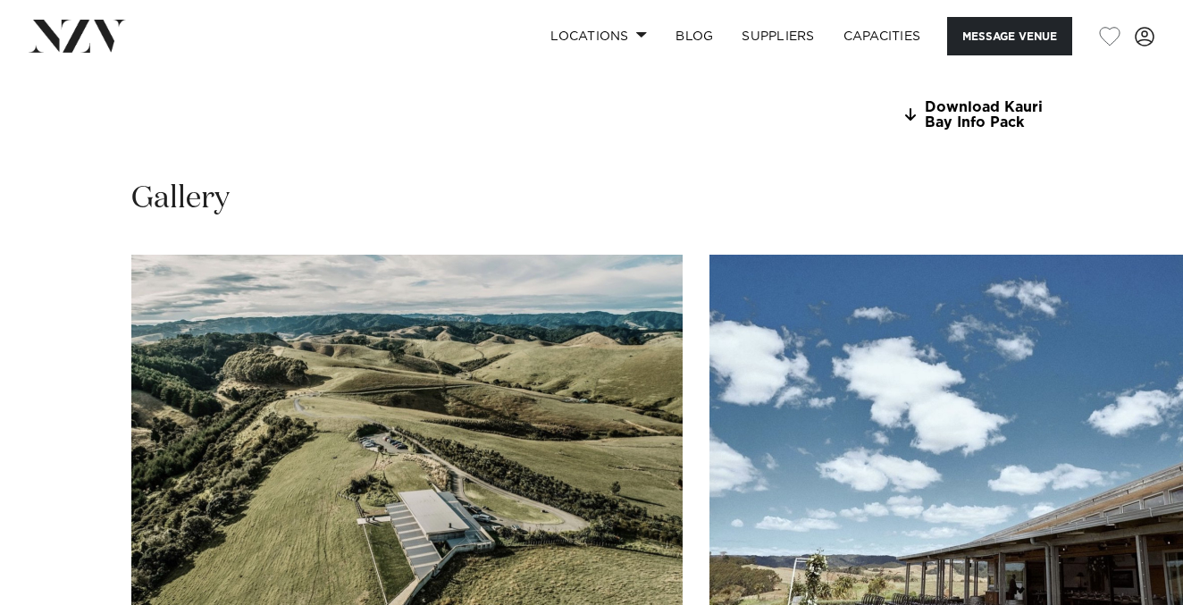
scroll to position [1659, 0]
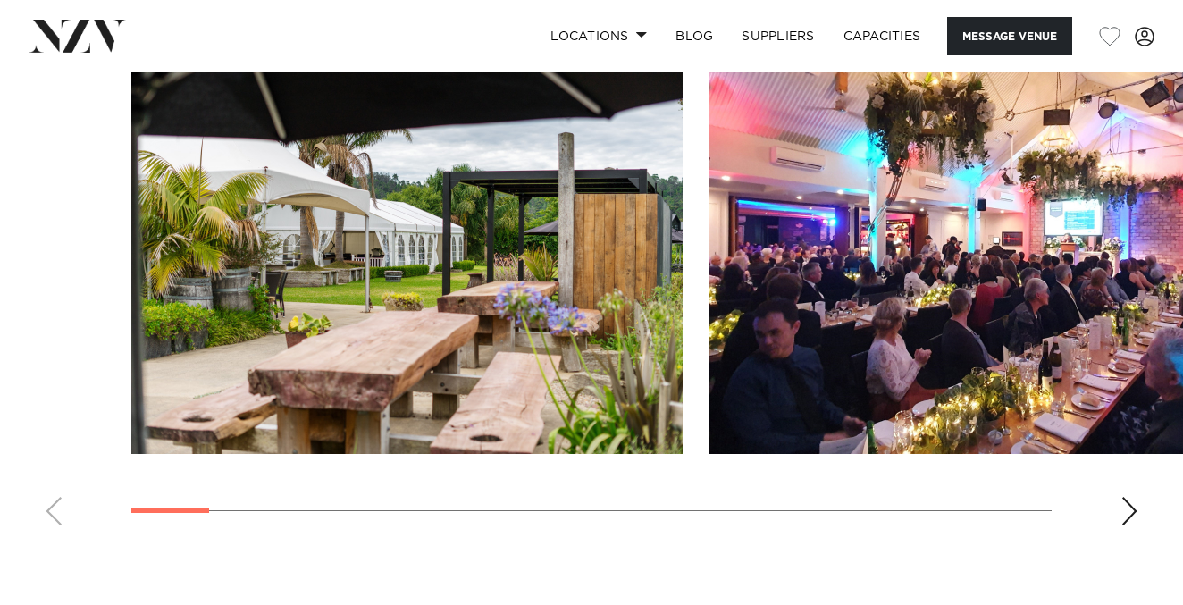
scroll to position [1854, 0]
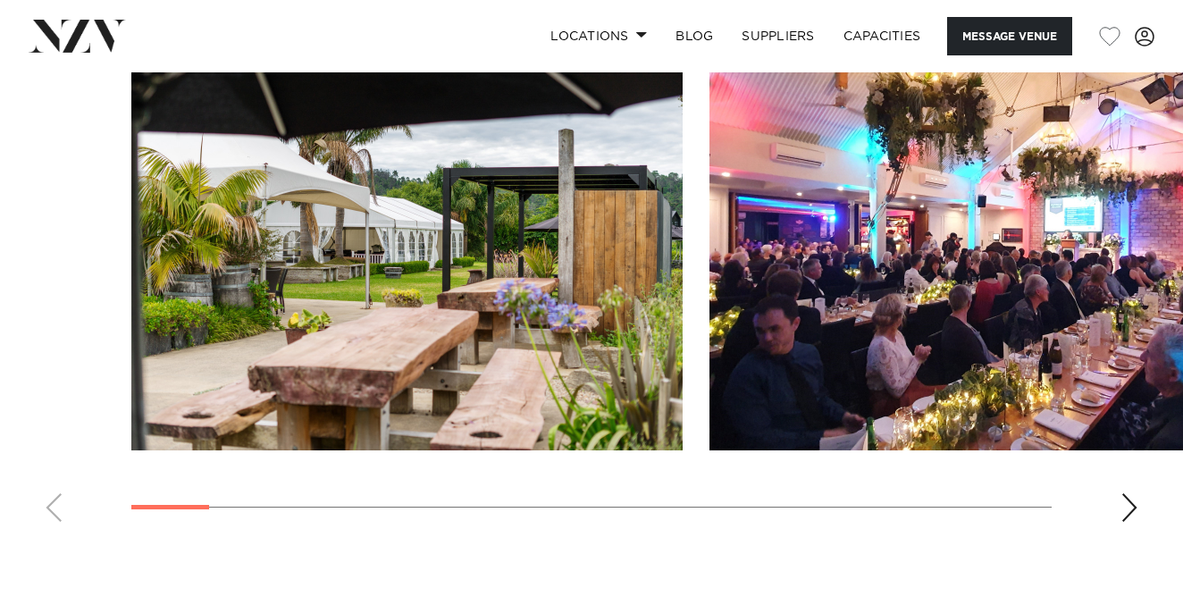
click at [1124, 504] on div "Next slide" at bounding box center [1130, 507] width 18 height 29
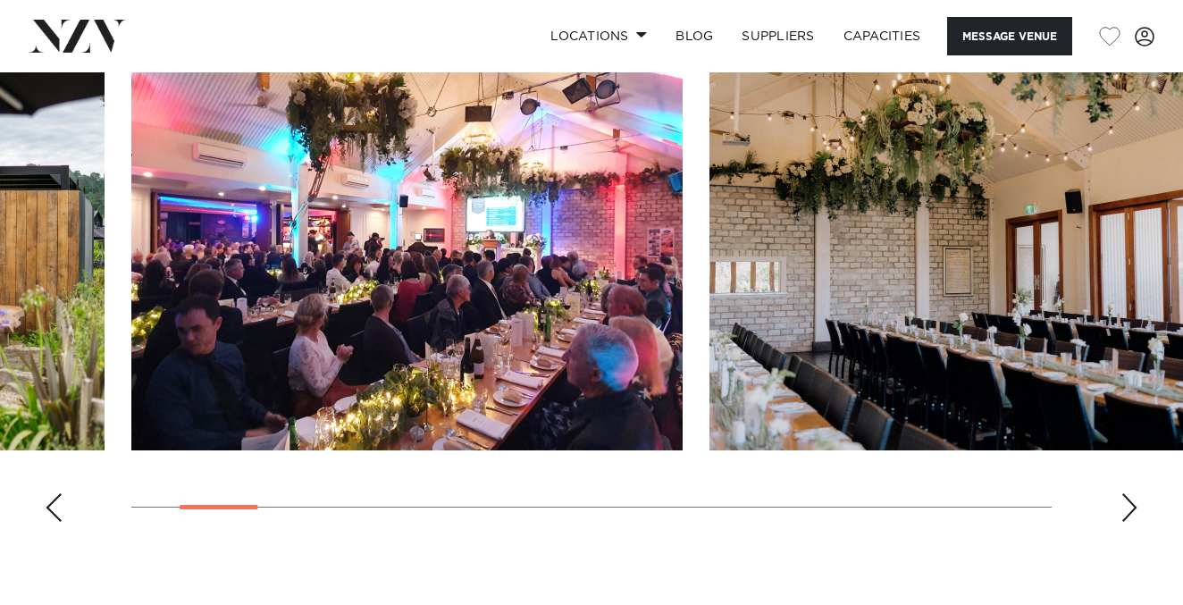
click at [1124, 504] on div "Next slide" at bounding box center [1130, 507] width 18 height 29
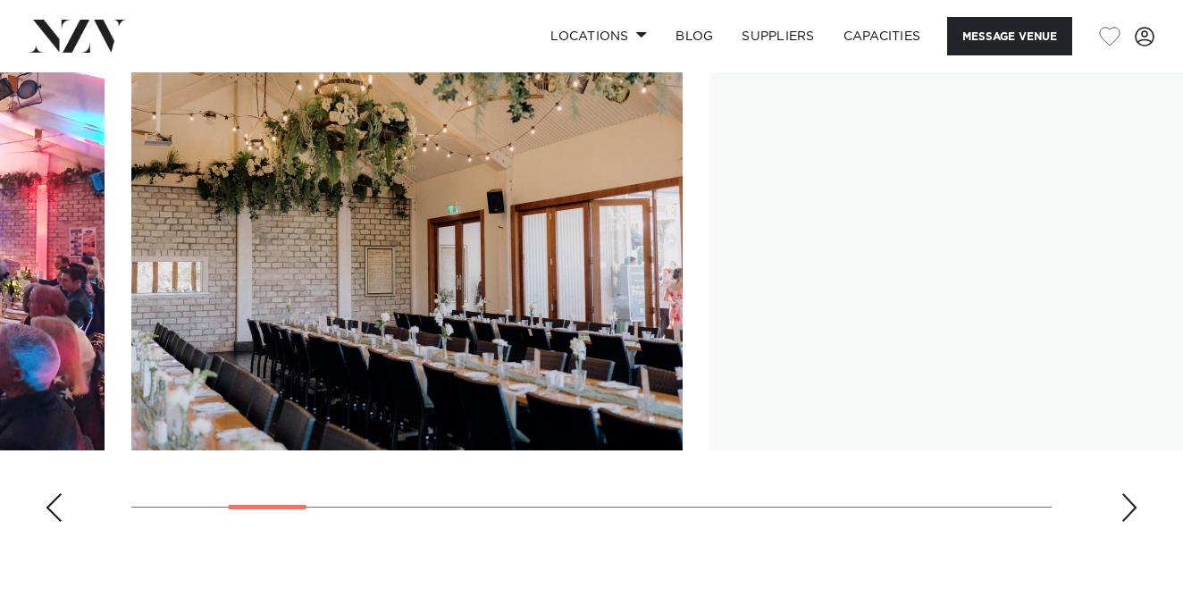
click at [1124, 504] on div "Next slide" at bounding box center [1130, 507] width 18 height 29
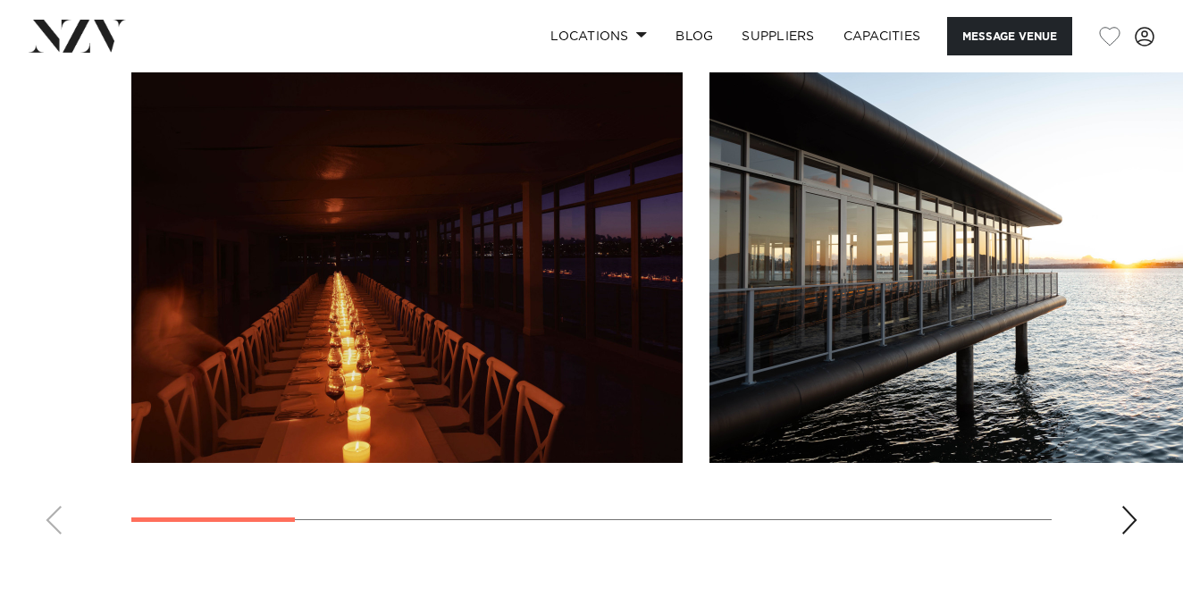
scroll to position [1609, 0]
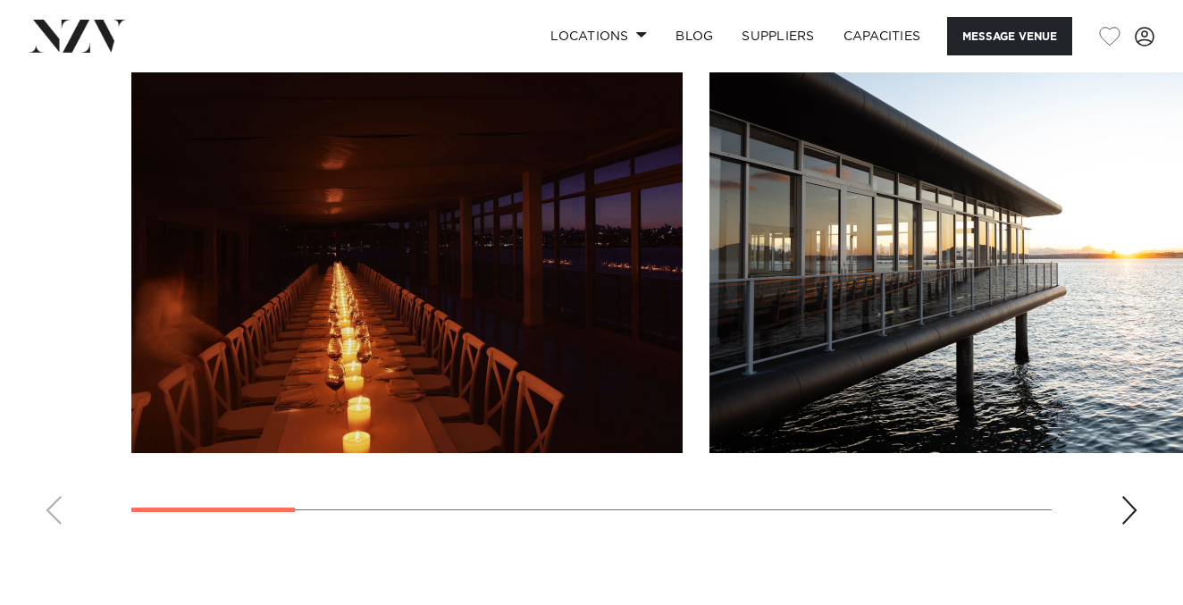
click at [1129, 525] on div "Next slide" at bounding box center [1130, 510] width 18 height 29
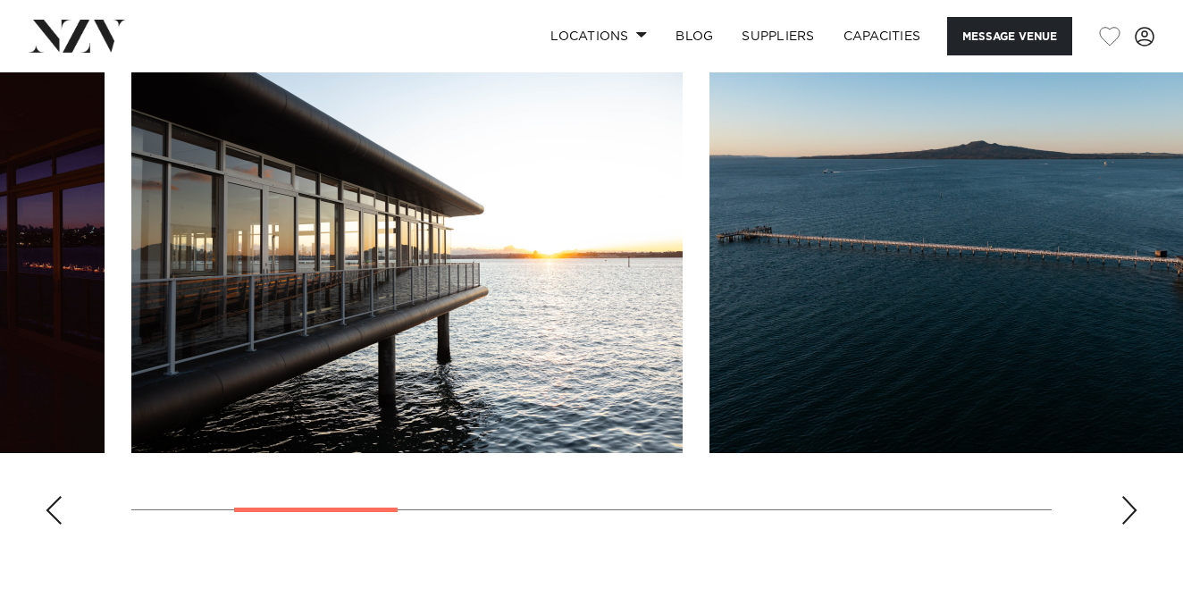
click at [1129, 525] on div "Next slide" at bounding box center [1130, 510] width 18 height 29
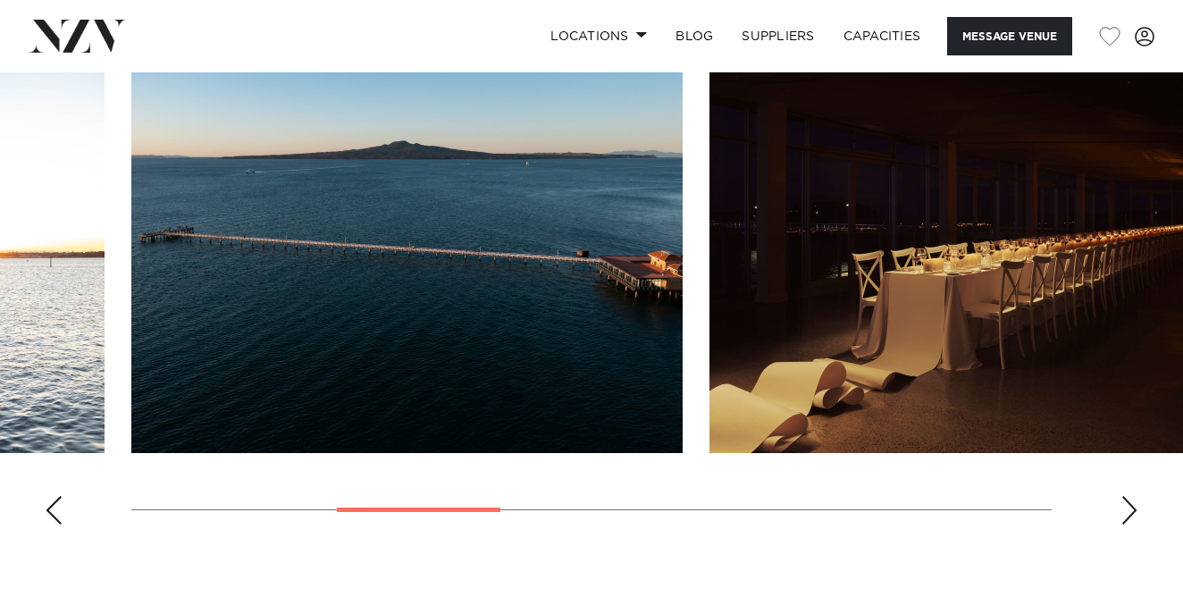
click at [1129, 525] on div "Next slide" at bounding box center [1130, 510] width 18 height 29
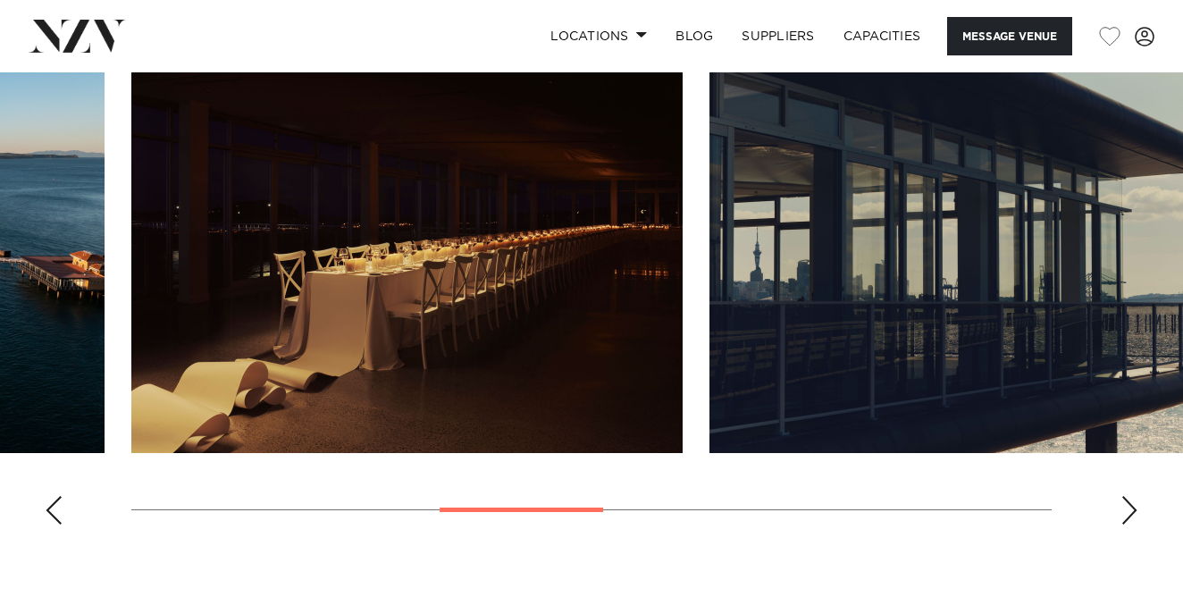
click at [1129, 525] on div "Next slide" at bounding box center [1130, 510] width 18 height 29
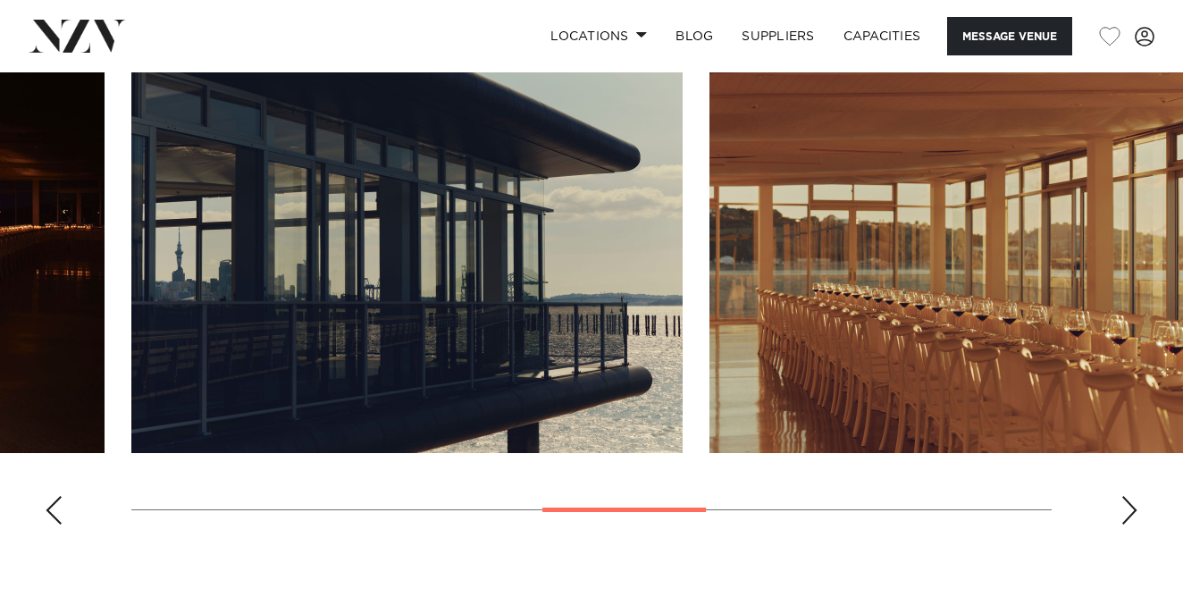
click at [1129, 525] on div "Next slide" at bounding box center [1130, 510] width 18 height 29
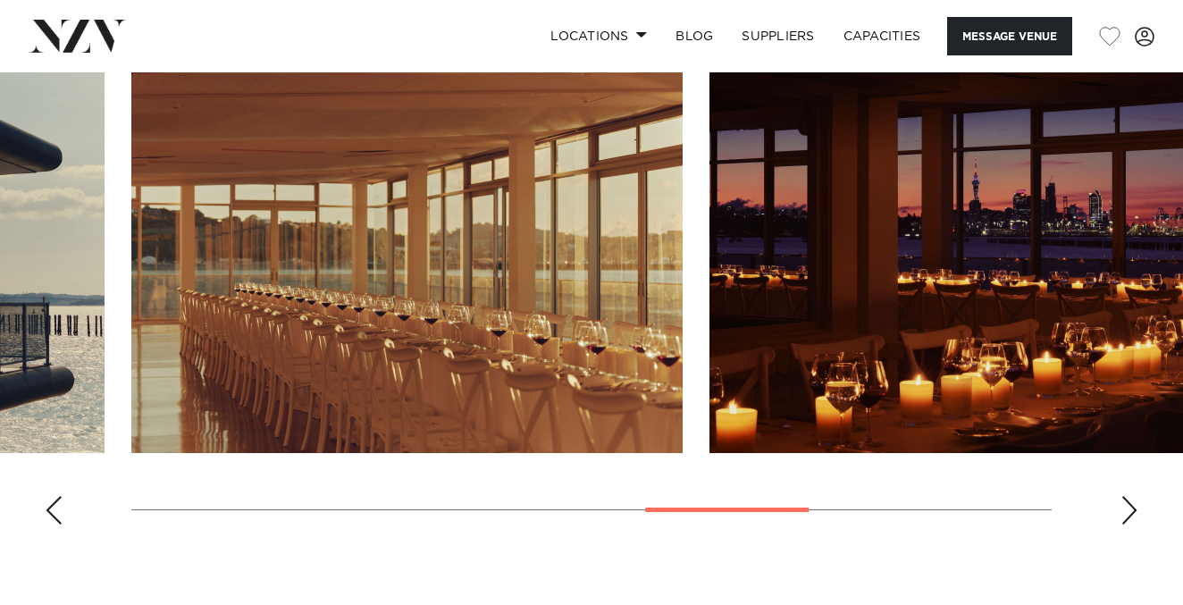
click at [1129, 525] on div "Next slide" at bounding box center [1130, 510] width 18 height 29
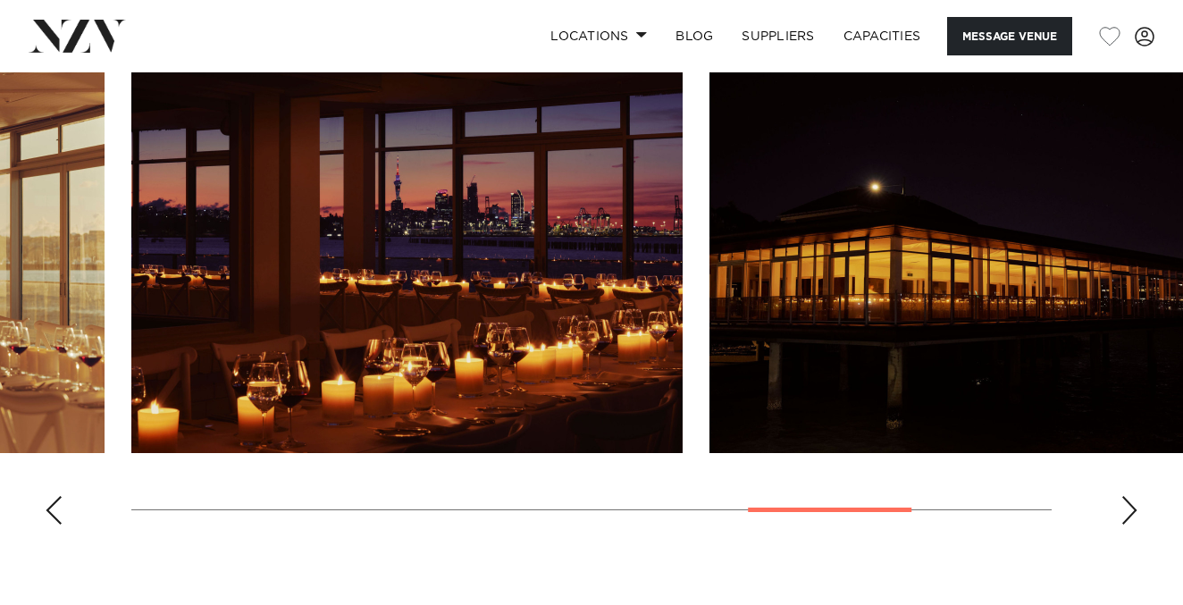
click at [1129, 525] on div "Next slide" at bounding box center [1130, 510] width 18 height 29
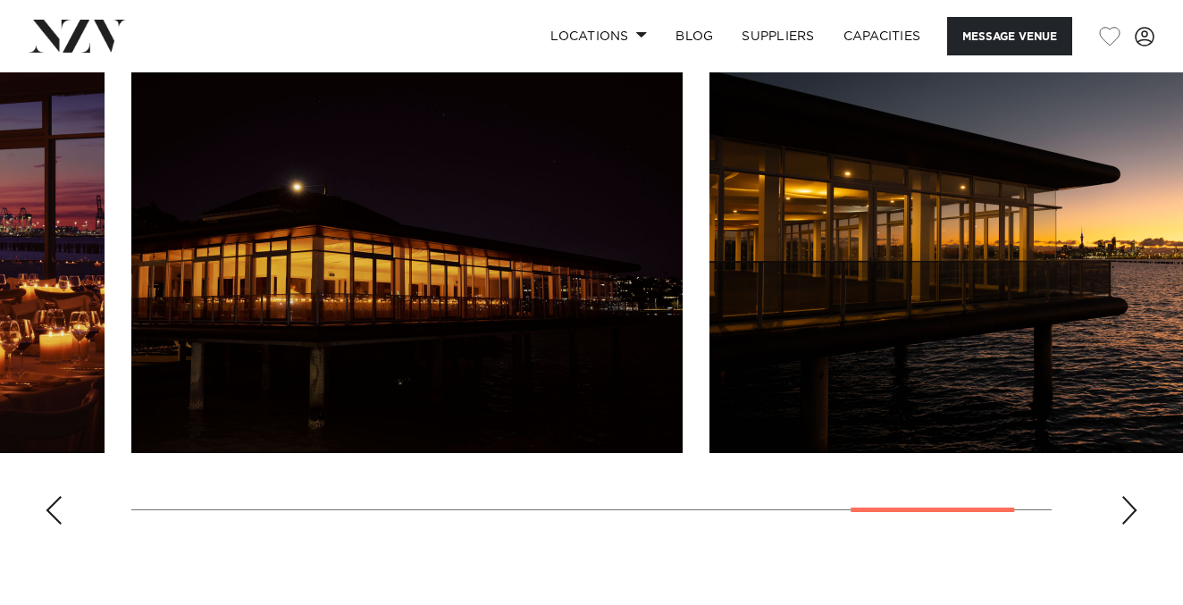
click at [1129, 525] on div "Next slide" at bounding box center [1130, 510] width 18 height 29
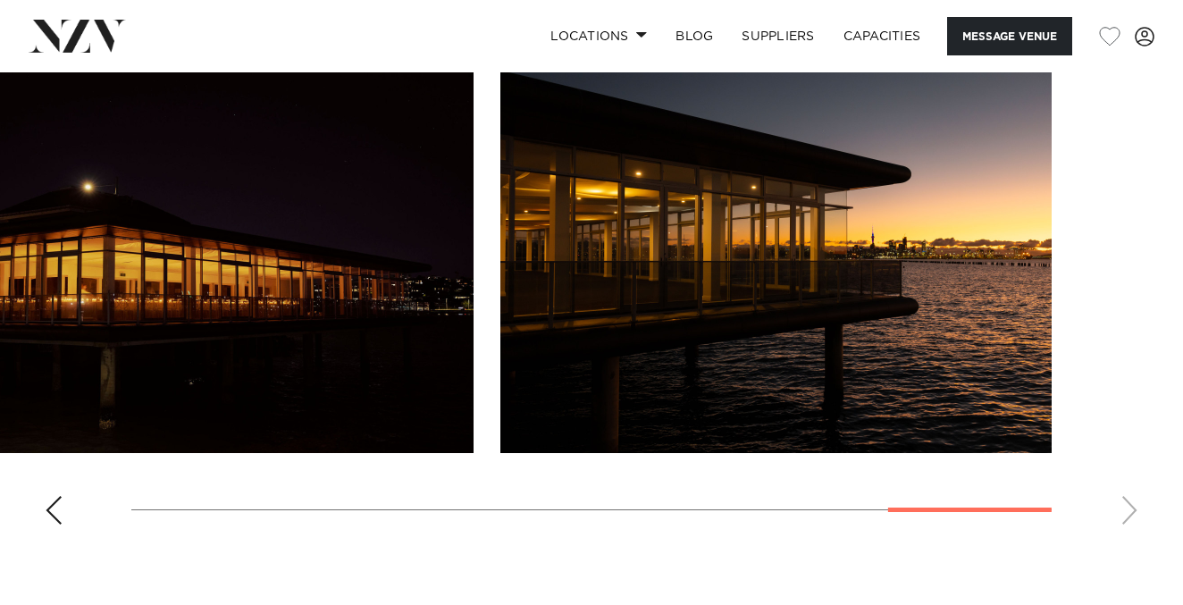
click at [1129, 539] on swiper-container at bounding box center [591, 293] width 1183 height 491
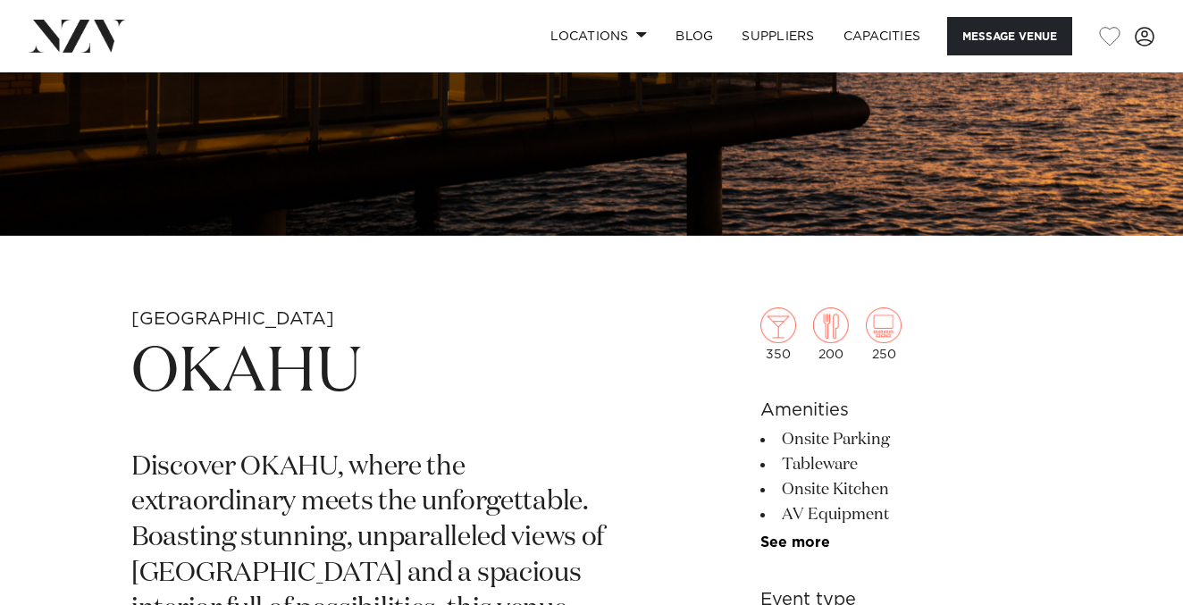
scroll to position [389, 0]
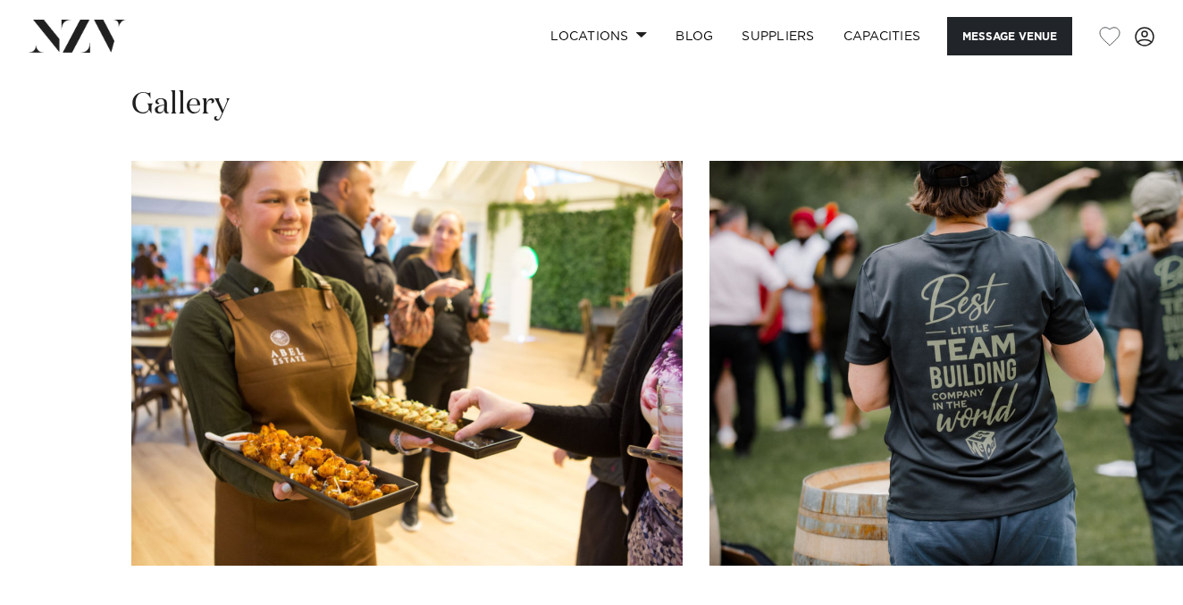
scroll to position [1700, 0]
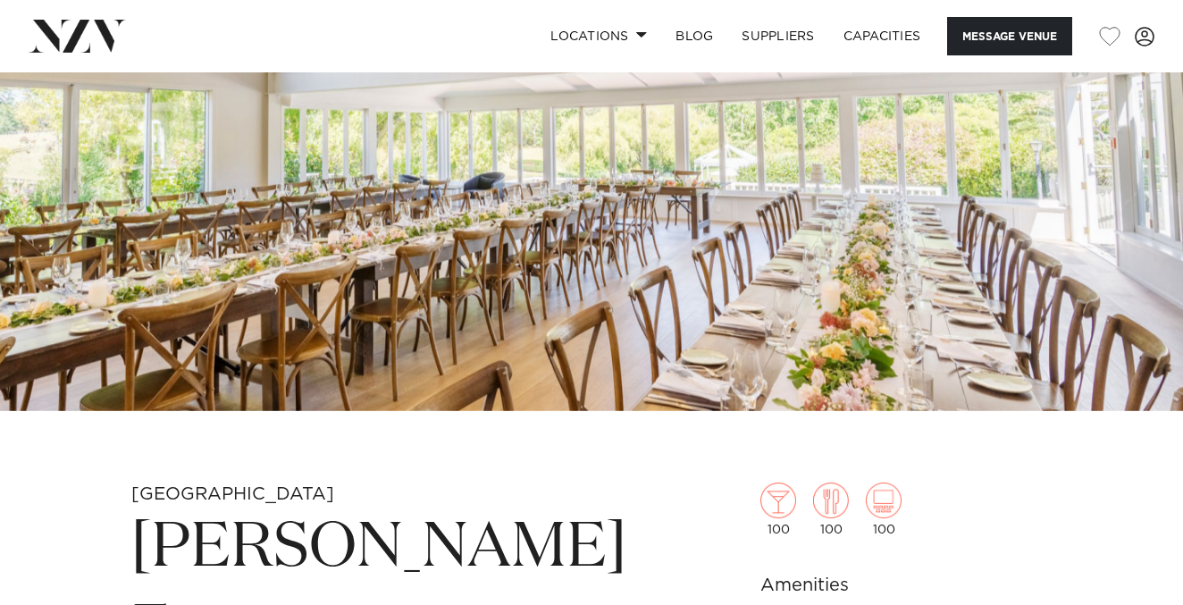
scroll to position [0, 0]
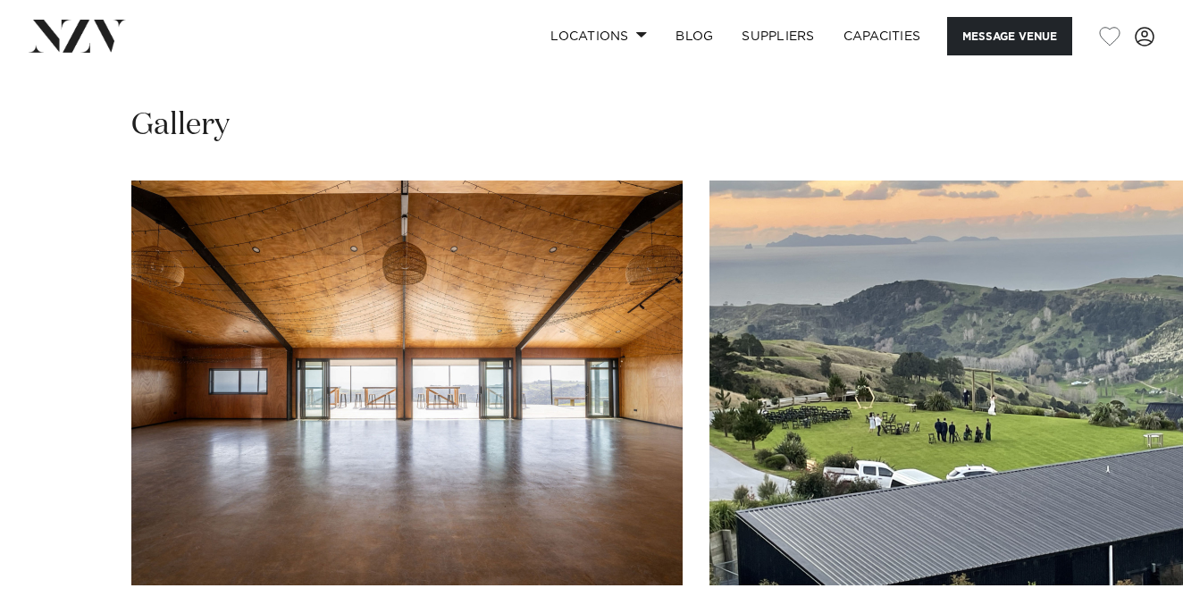
scroll to position [1798, 0]
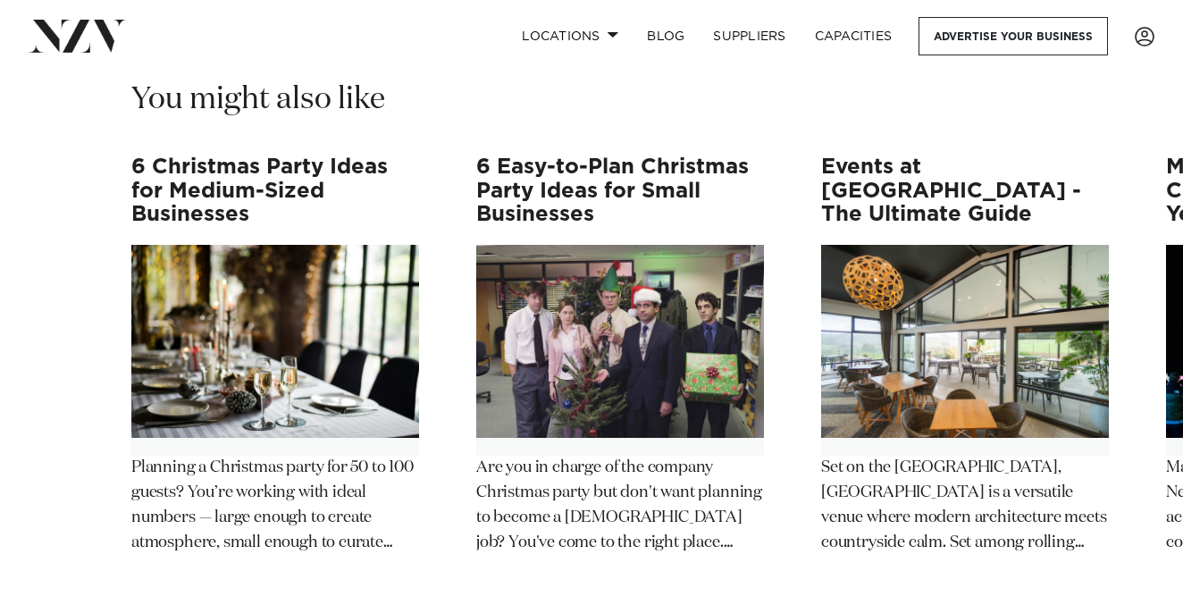
scroll to position [11841, 0]
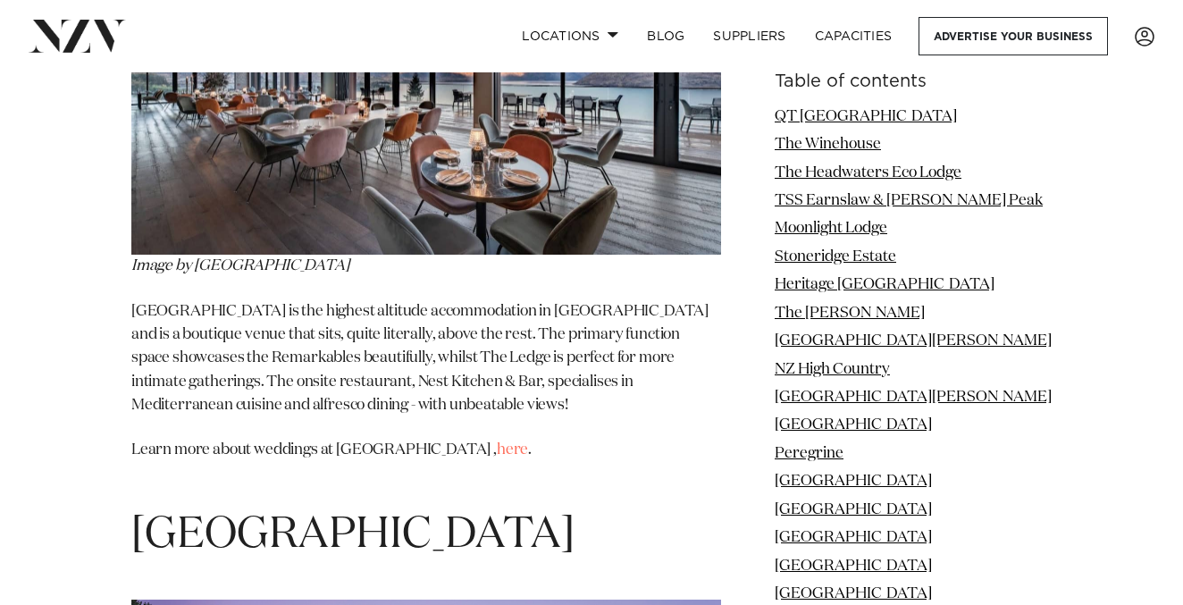
scroll to position [12352, 0]
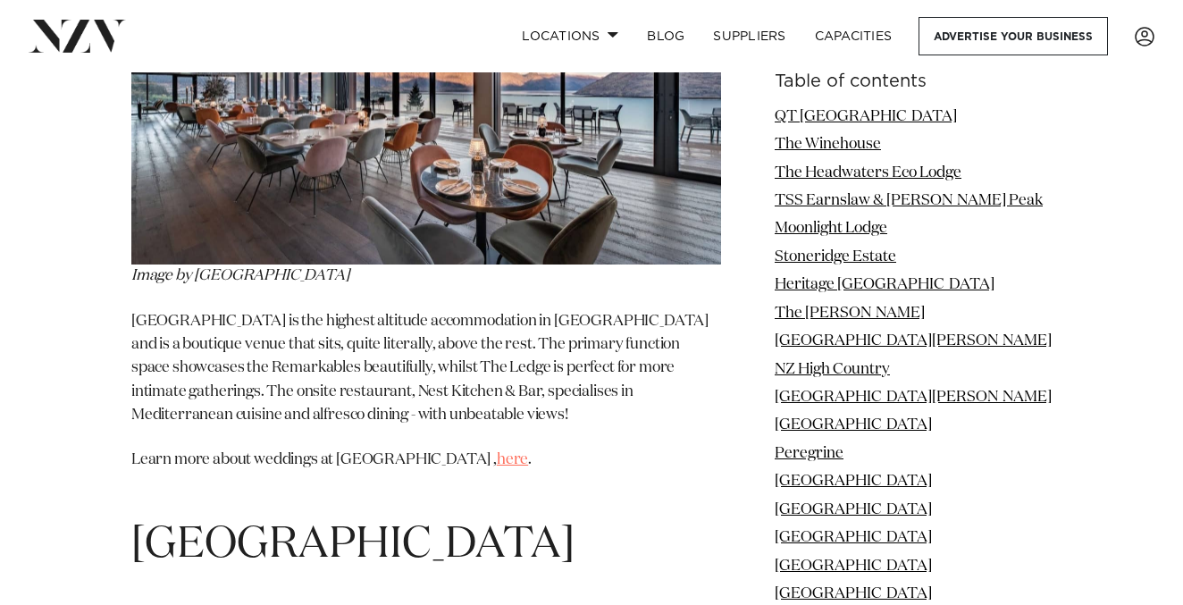
click at [506, 452] on link "here" at bounding box center [512, 459] width 31 height 15
